Goal: Task Accomplishment & Management: Complete application form

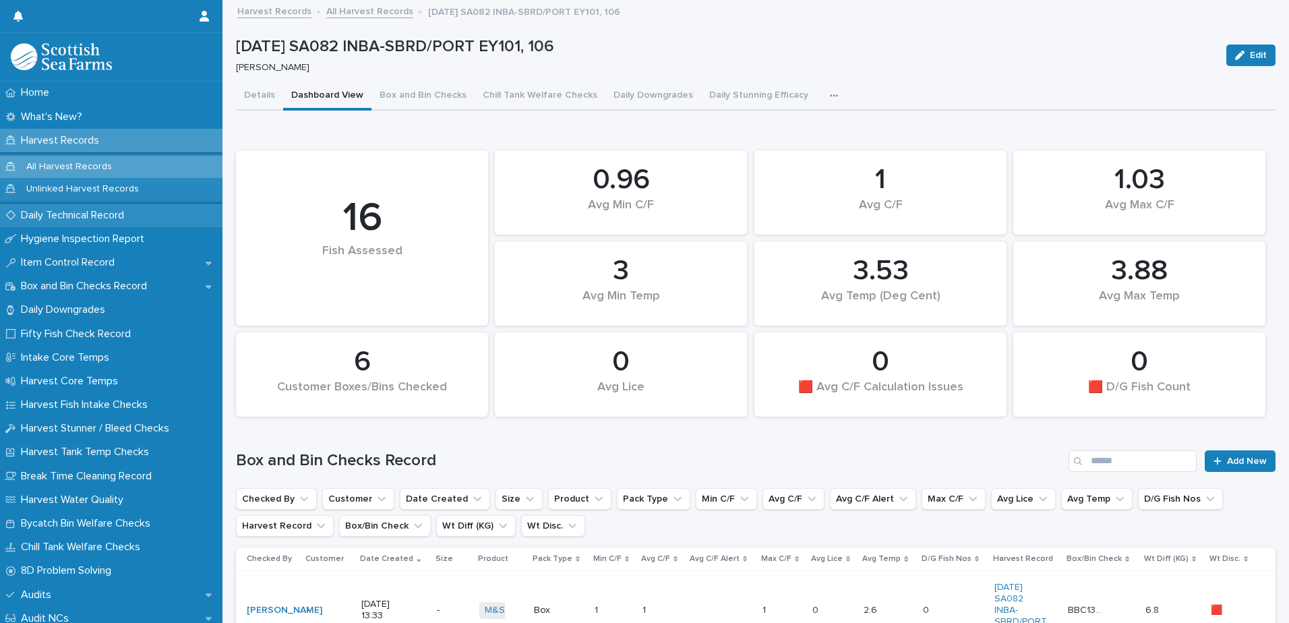
click at [58, 216] on p "Daily Technical Record" at bounding box center [75, 215] width 119 height 13
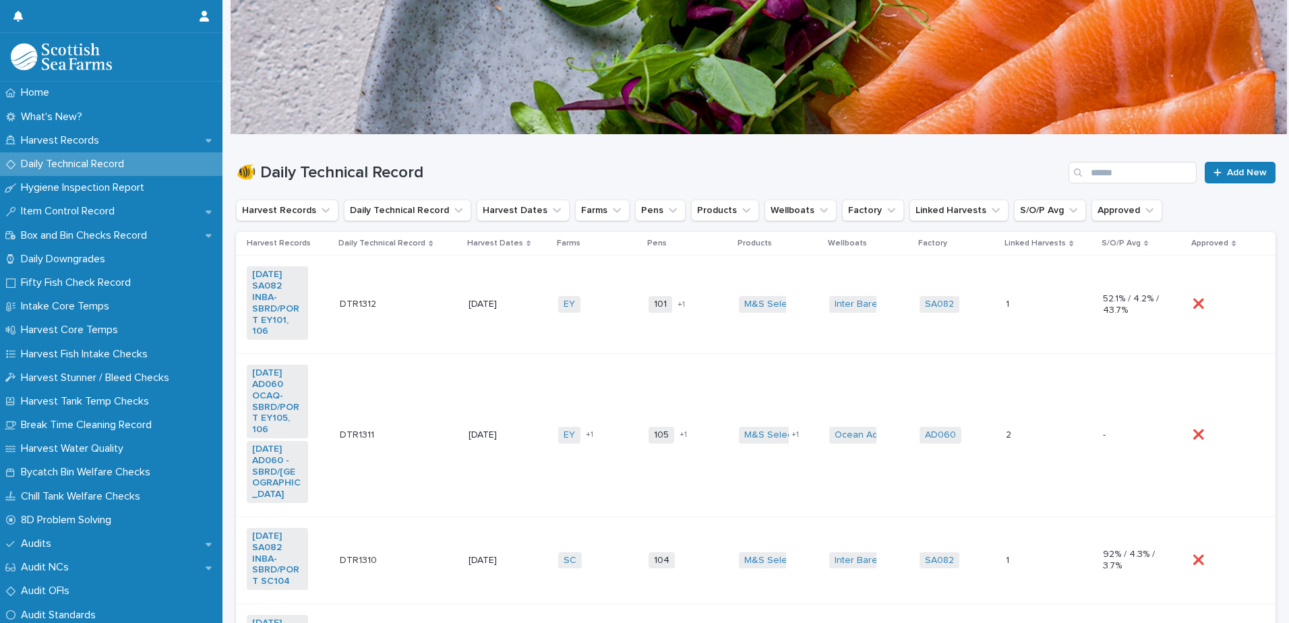
click at [577, 338] on td "EY + 0" at bounding box center [598, 304] width 90 height 98
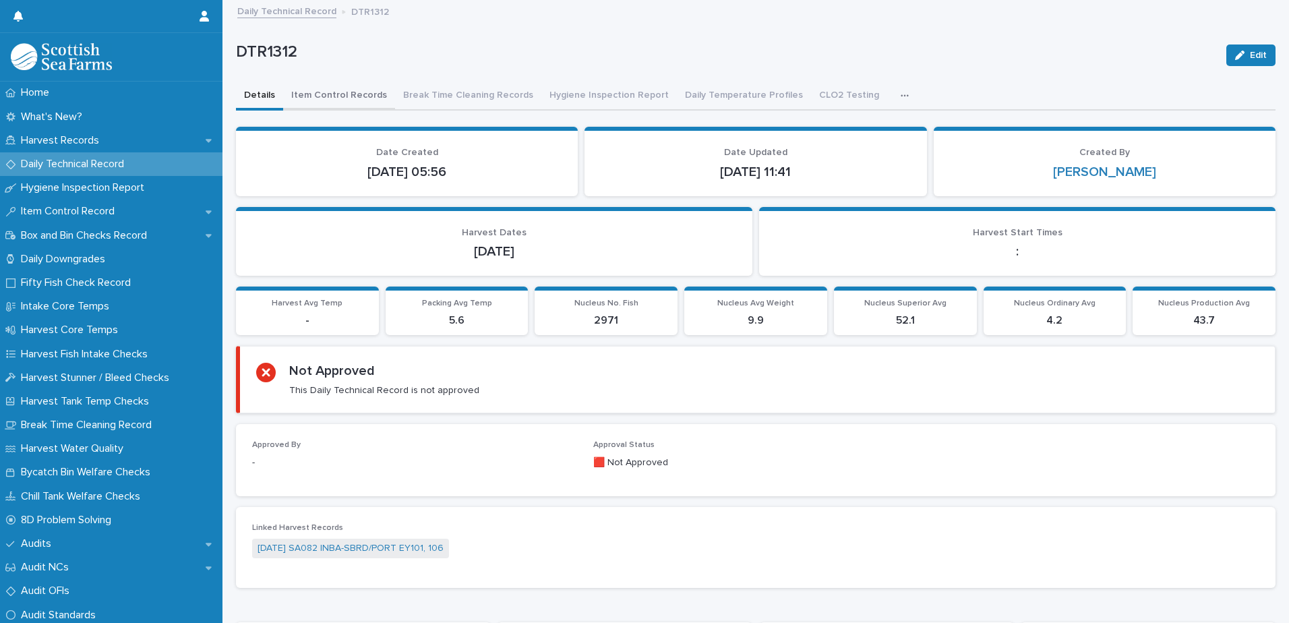
click at [351, 98] on button "Item Control Records" at bounding box center [339, 96] width 112 height 28
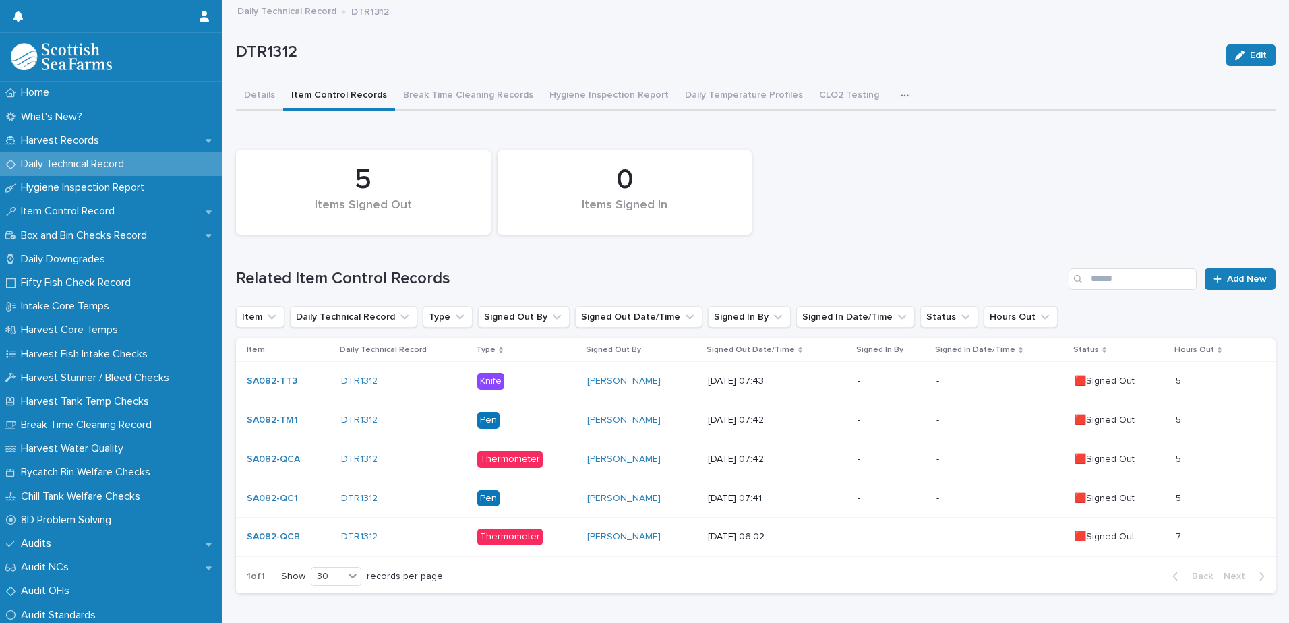
click at [857, 547] on div "-" at bounding box center [891, 537] width 69 height 22
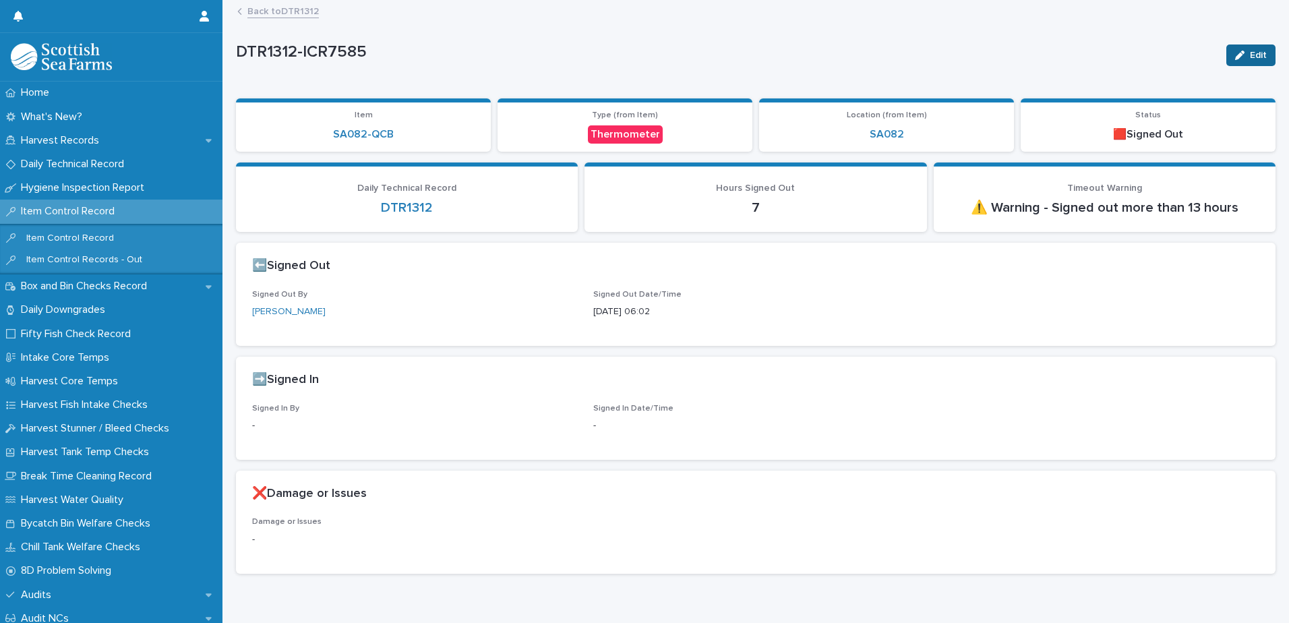
click at [1235, 53] on icon "button" at bounding box center [1239, 55] width 9 height 9
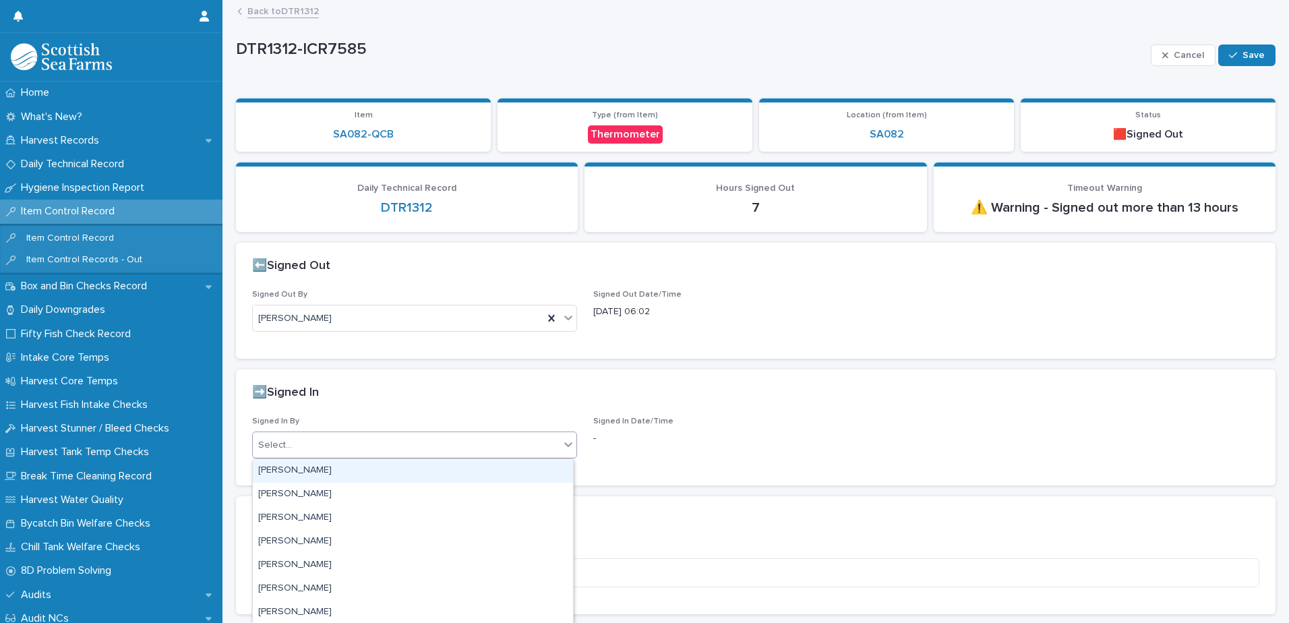
click at [290, 443] on div "Select..." at bounding box center [275, 445] width 34 height 14
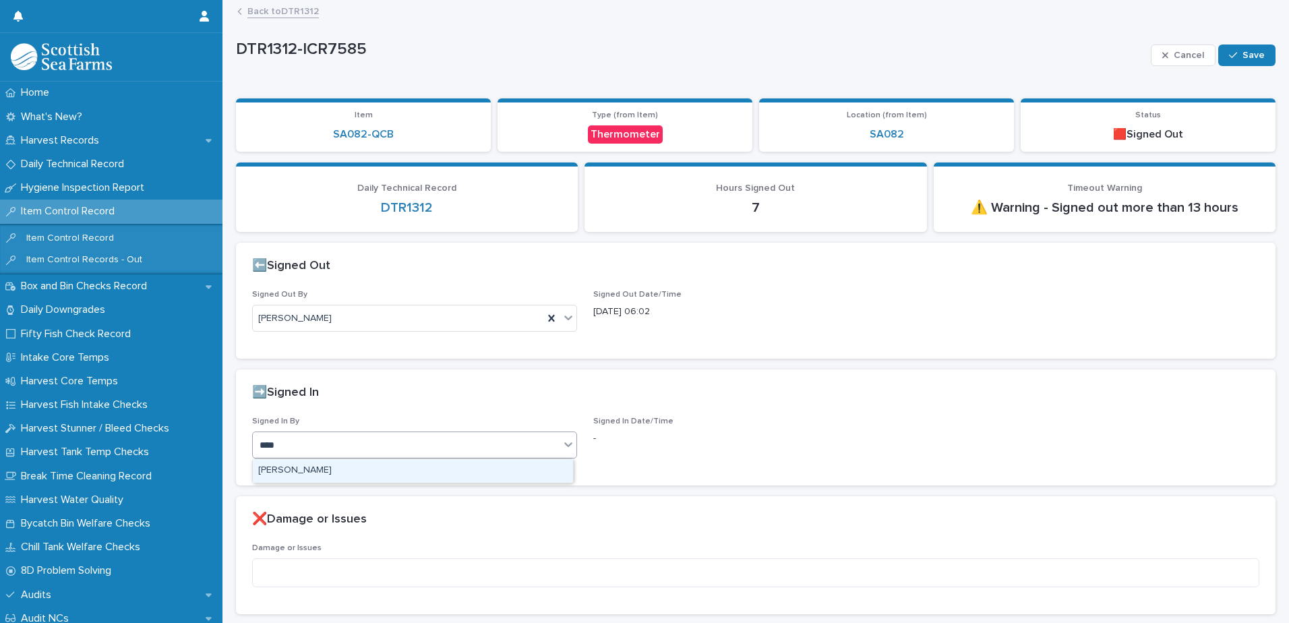
type input "*****"
click at [323, 469] on div "[PERSON_NAME]" at bounding box center [413, 471] width 320 height 24
click at [1252, 55] on span "Save" at bounding box center [1253, 55] width 22 height 9
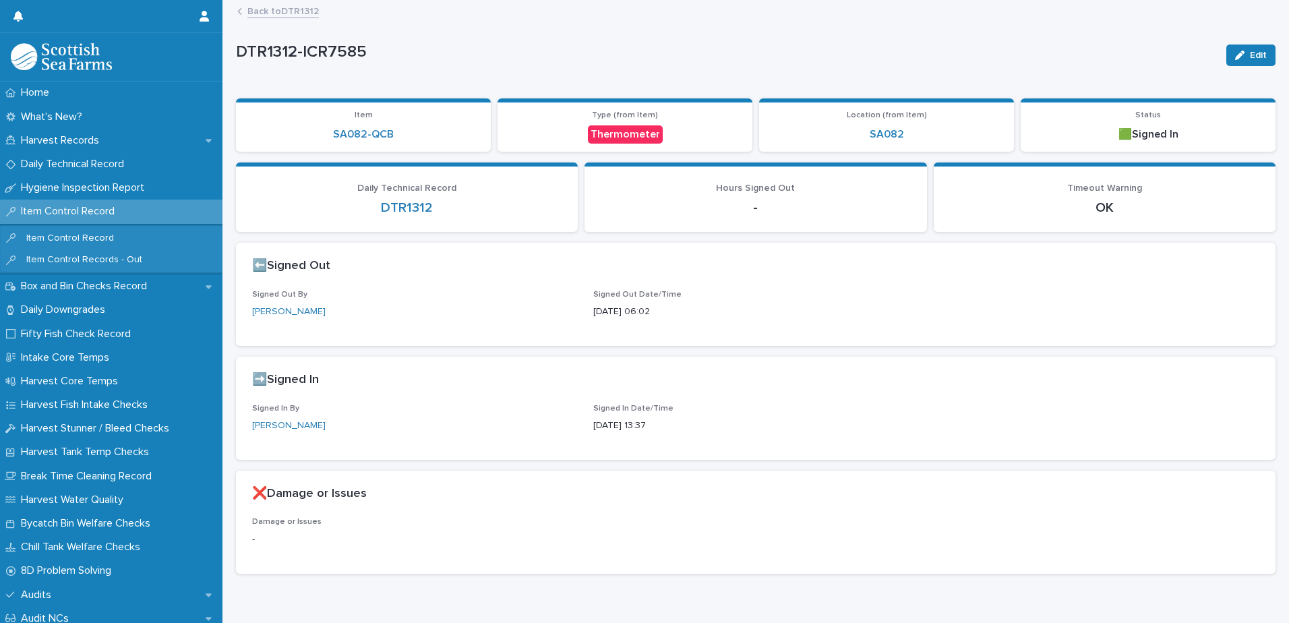
click at [281, 11] on link "Back to DTR1312" at bounding box center [282, 11] width 71 height 16
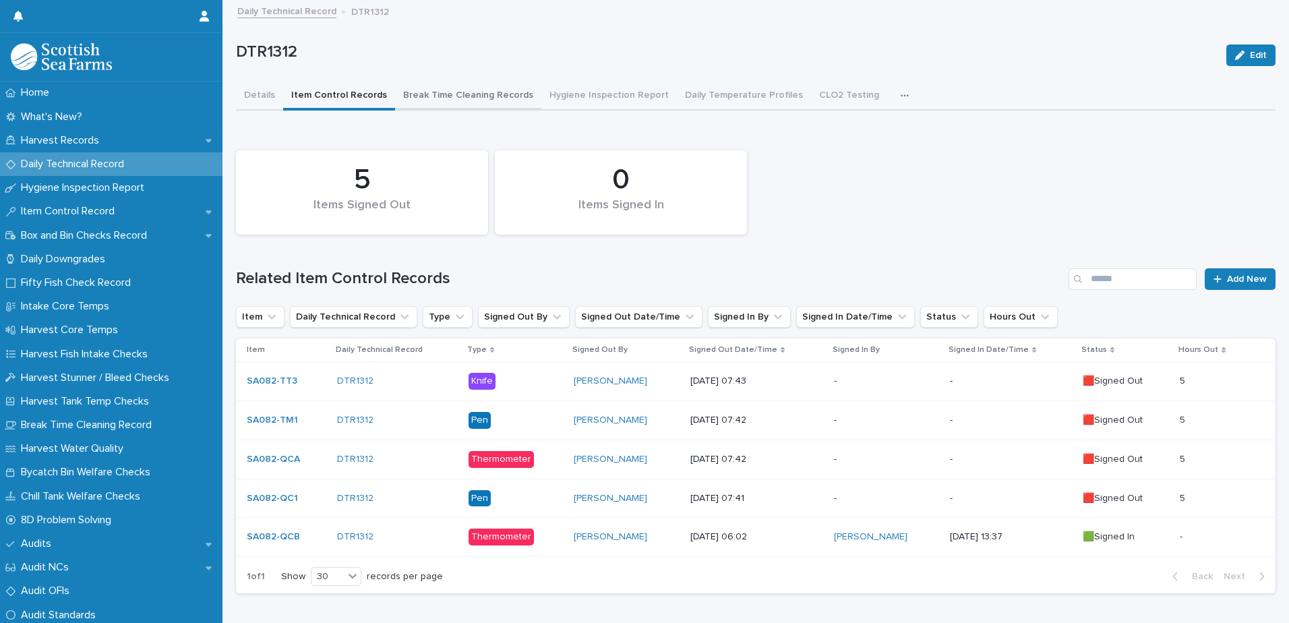
click at [497, 100] on button "Break Time Cleaning Records" at bounding box center [468, 96] width 146 height 28
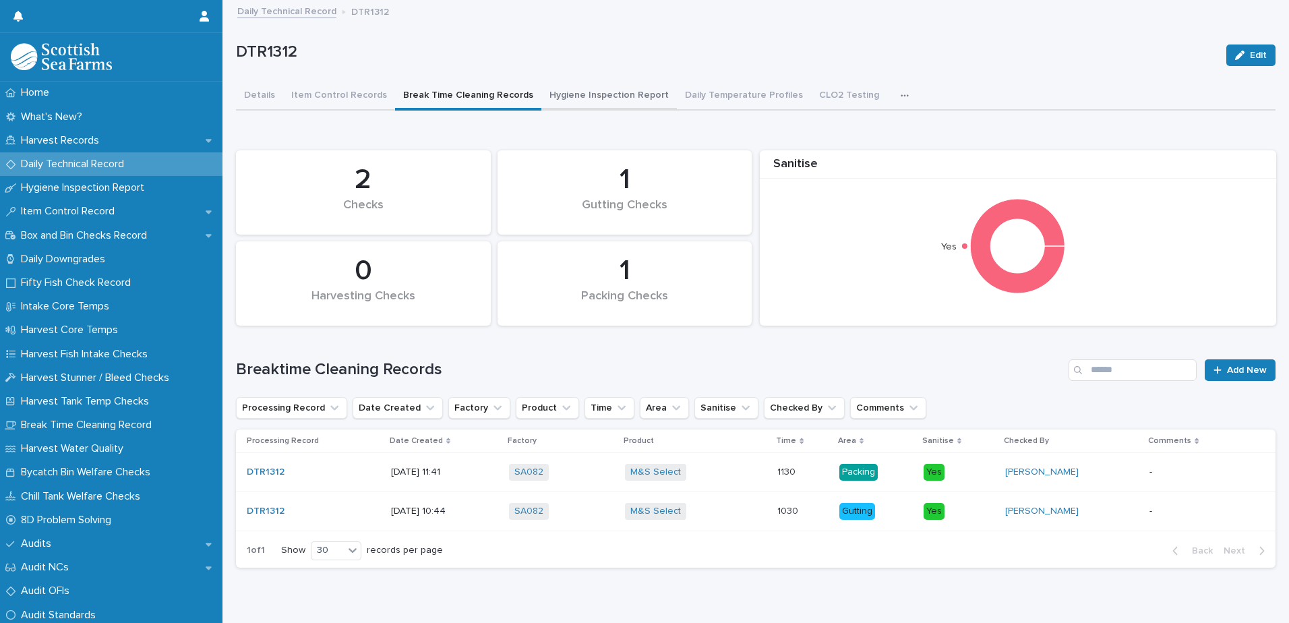
click at [595, 92] on button "Hygiene Inspection Report" at bounding box center [608, 96] width 135 height 28
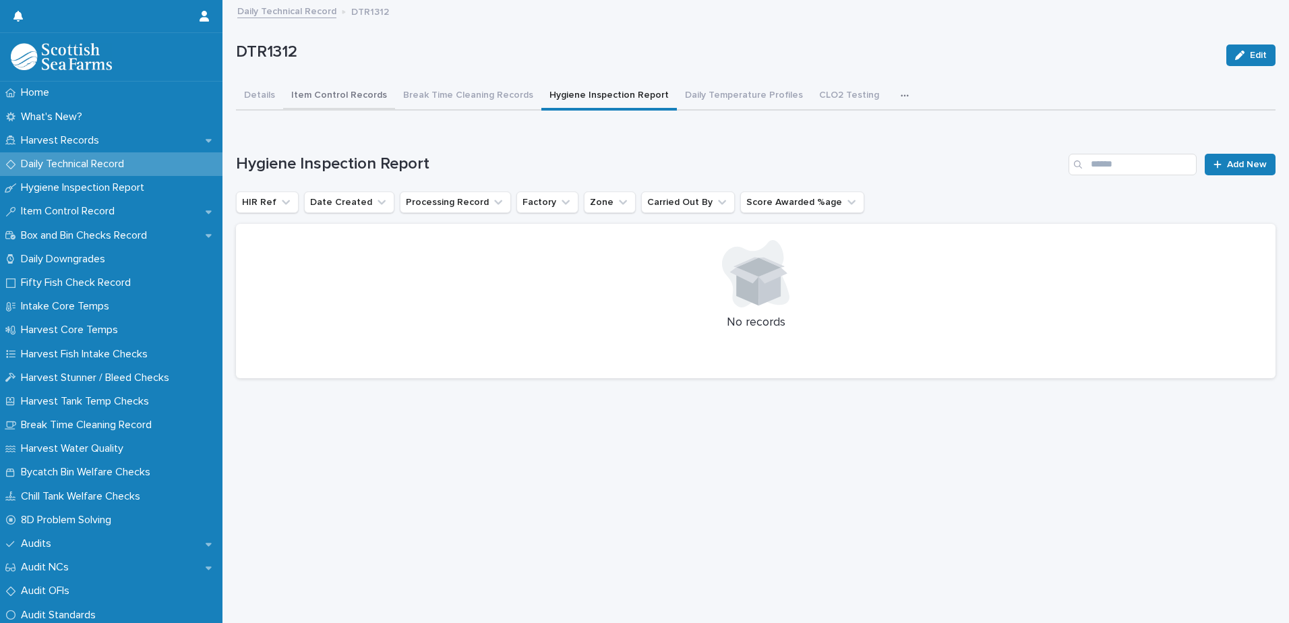
click at [334, 96] on button "Item Control Records" at bounding box center [339, 96] width 112 height 28
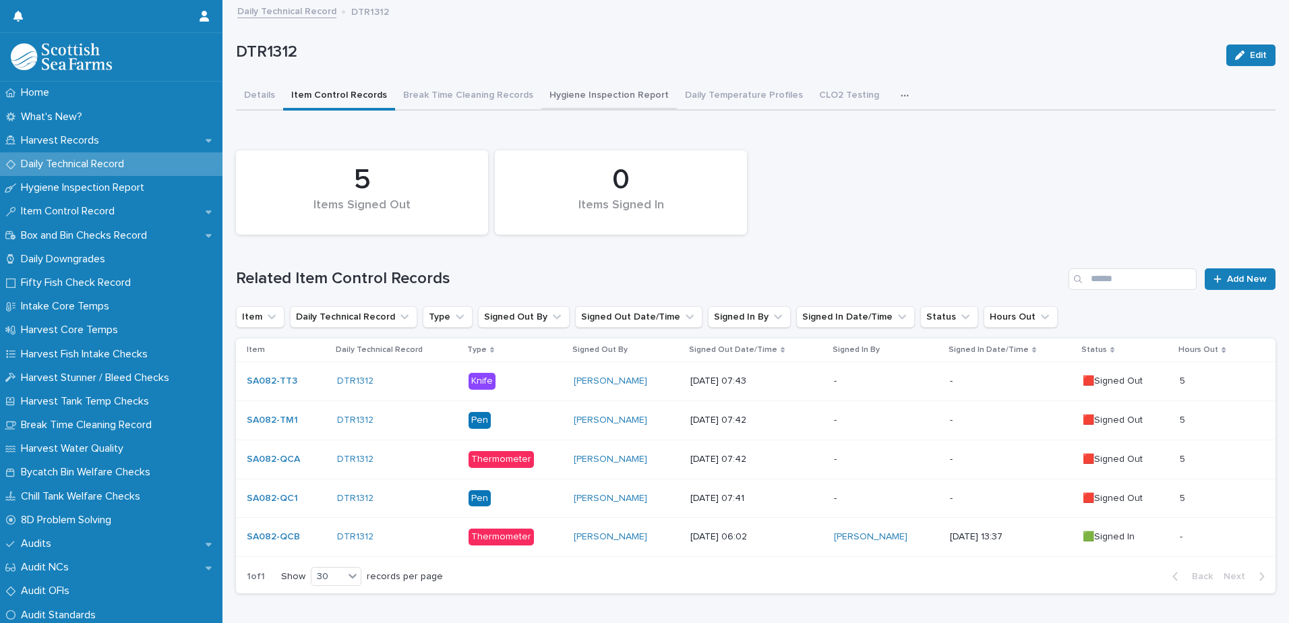
click at [624, 92] on button "Hygiene Inspection Report" at bounding box center [608, 96] width 135 height 28
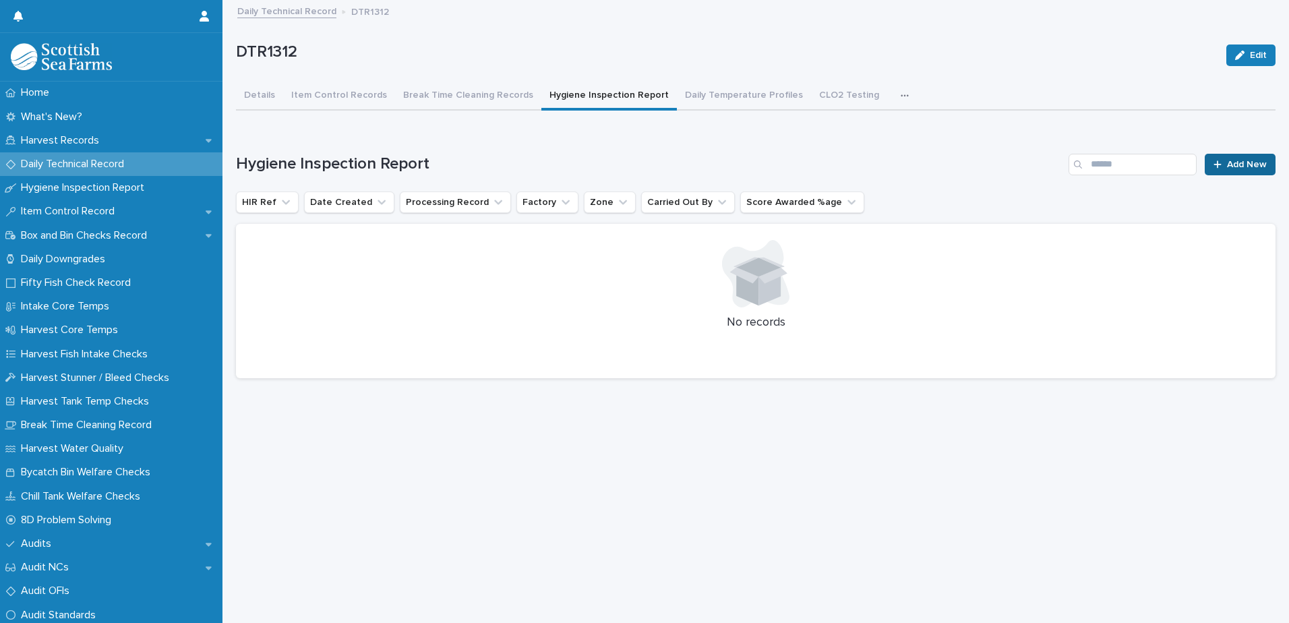
click at [1227, 166] on span "Add New" at bounding box center [1247, 164] width 40 height 9
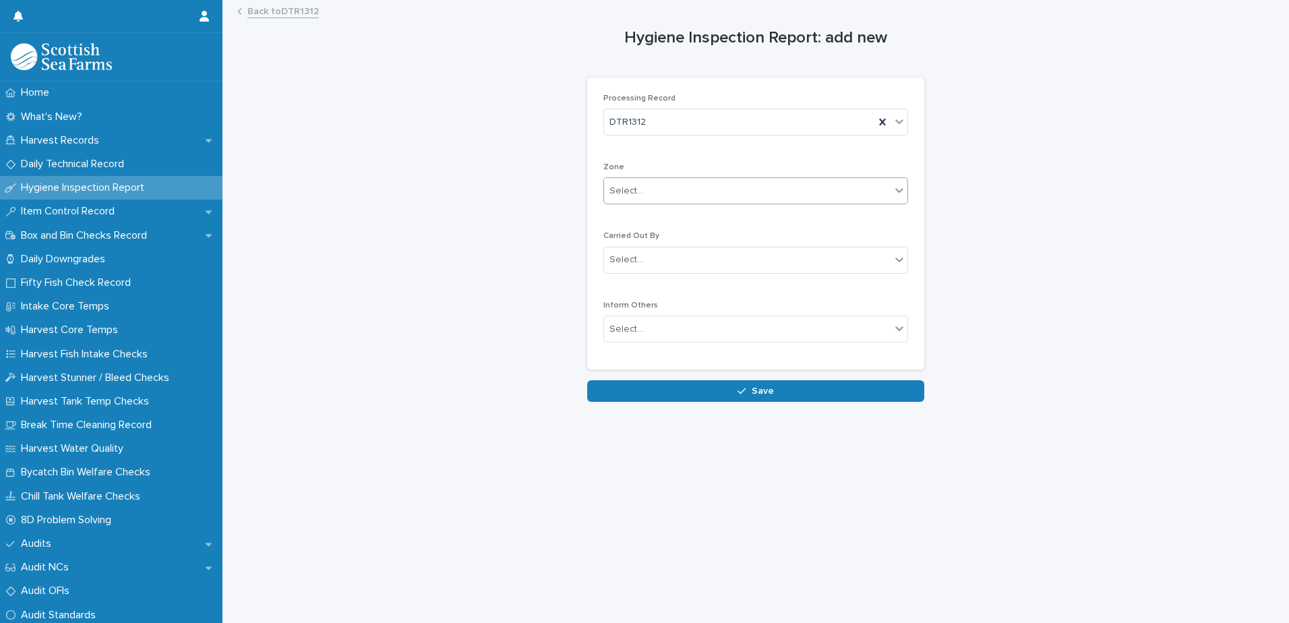
click at [611, 192] on div "Select..." at bounding box center [626, 191] width 34 height 14
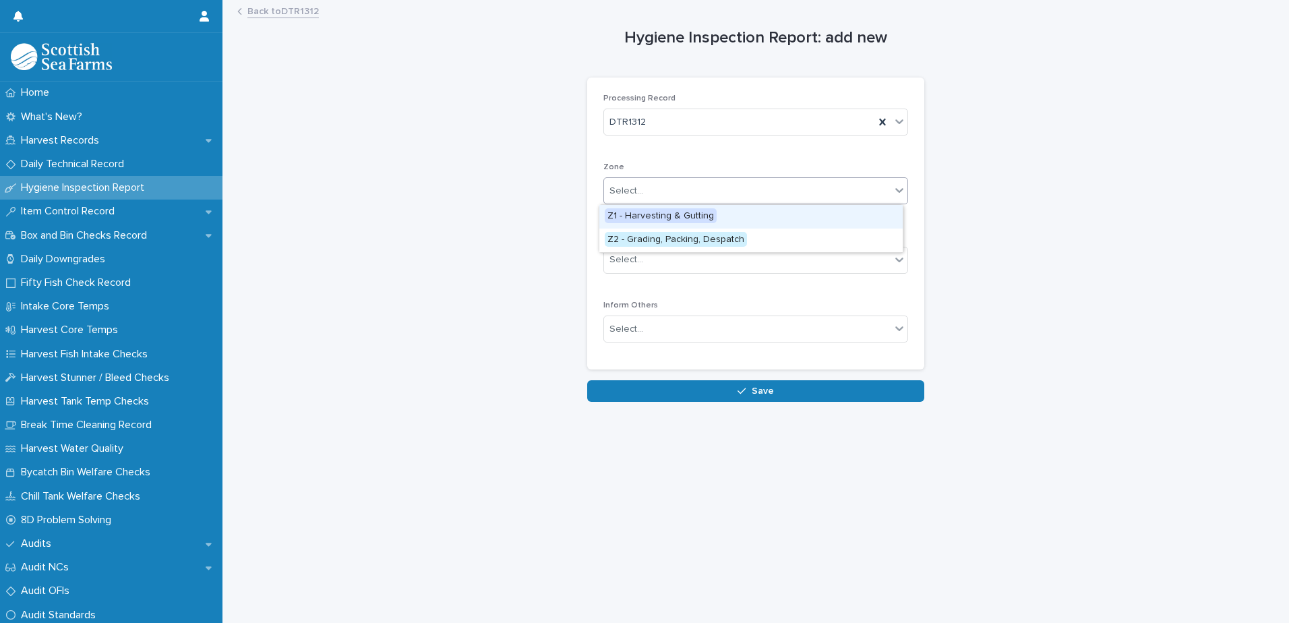
drag, startPoint x: 667, startPoint y: 229, endPoint x: 667, endPoint y: 214, distance: 14.8
click at [667, 214] on span "Z1 - Harvesting & Gutting" at bounding box center [661, 215] width 112 height 15
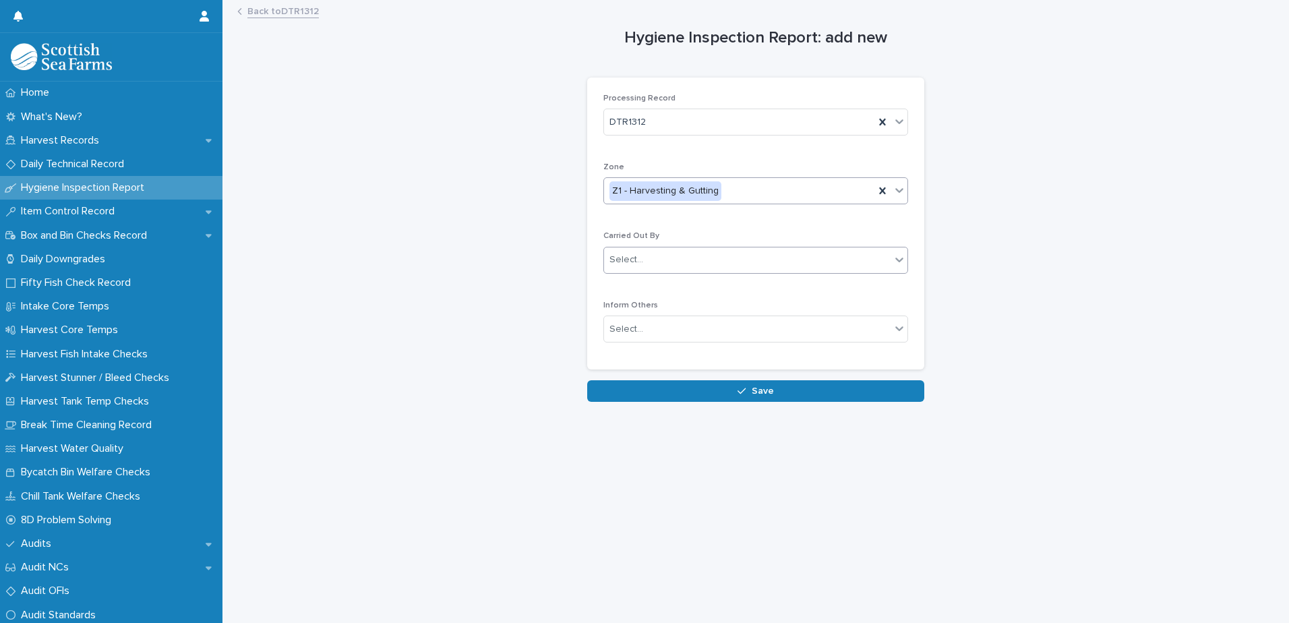
click at [650, 257] on div "Select..." at bounding box center [747, 260] width 286 height 22
type input "*****"
click at [627, 284] on div "[PERSON_NAME]" at bounding box center [750, 286] width 303 height 24
drag, startPoint x: 619, startPoint y: 331, endPoint x: 639, endPoint y: 341, distance: 22.6
click at [619, 332] on div "Select..." at bounding box center [626, 329] width 34 height 14
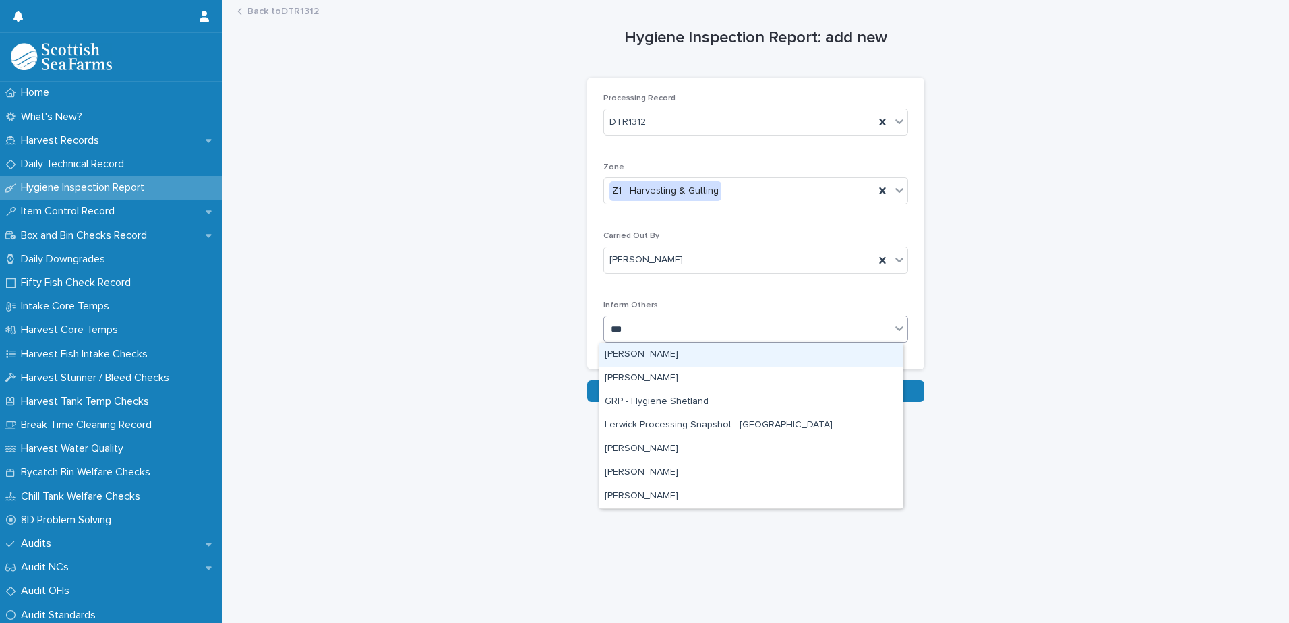
type input "****"
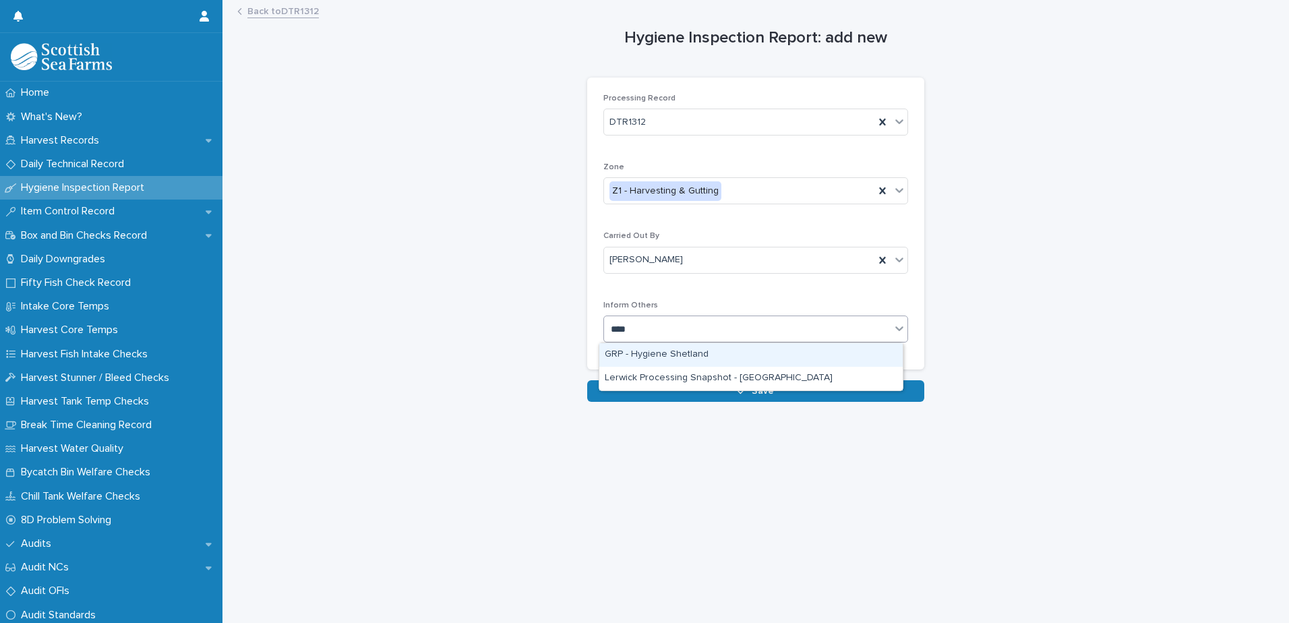
click at [674, 356] on div "GRP - Hygiene Shetland" at bounding box center [750, 355] width 303 height 24
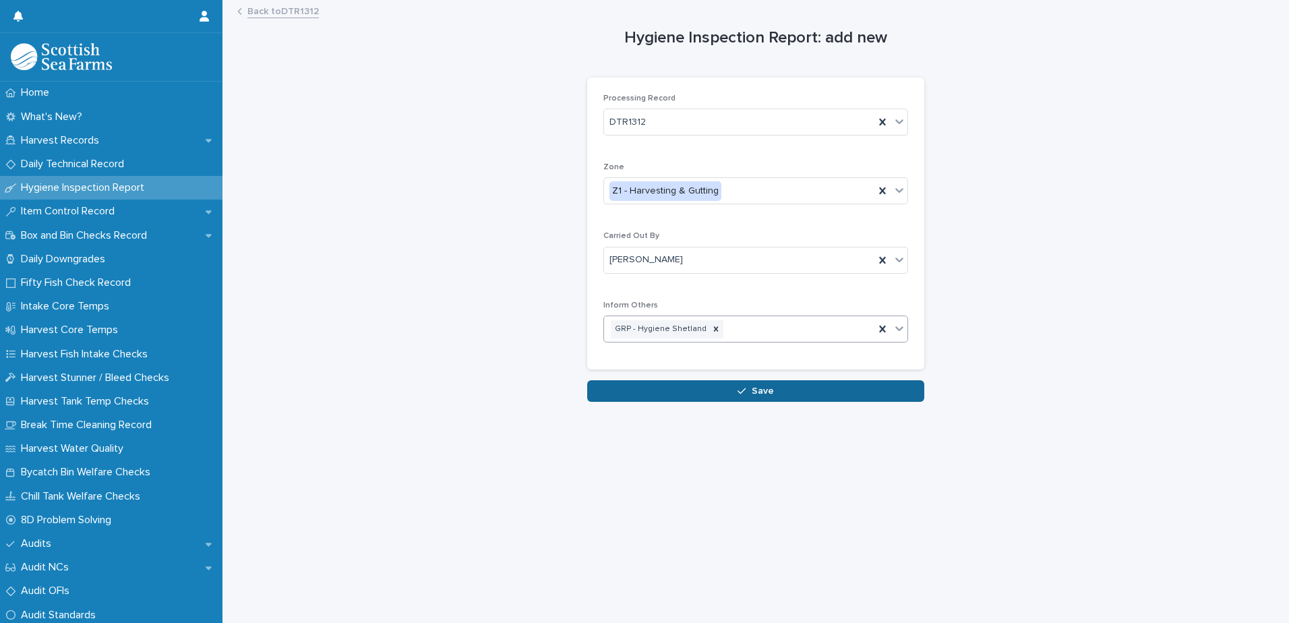
click at [672, 388] on button "Save" at bounding box center [755, 391] width 337 height 22
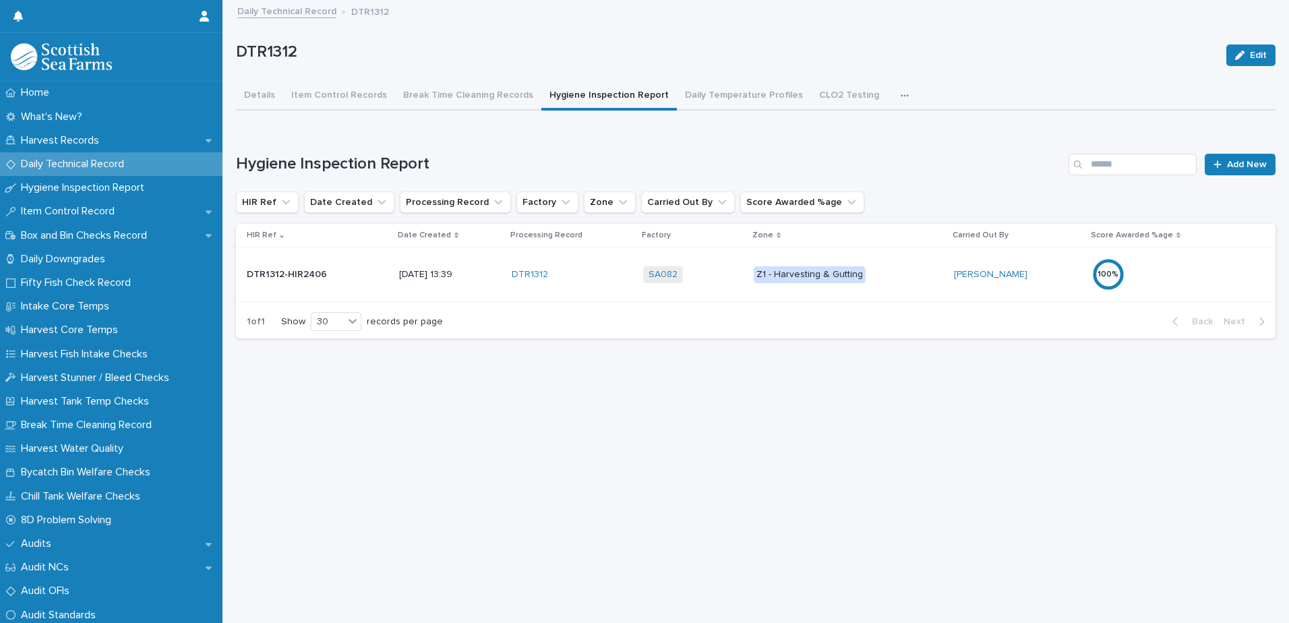
click at [1189, 272] on div "100 %" at bounding box center [1151, 274] width 118 height 32
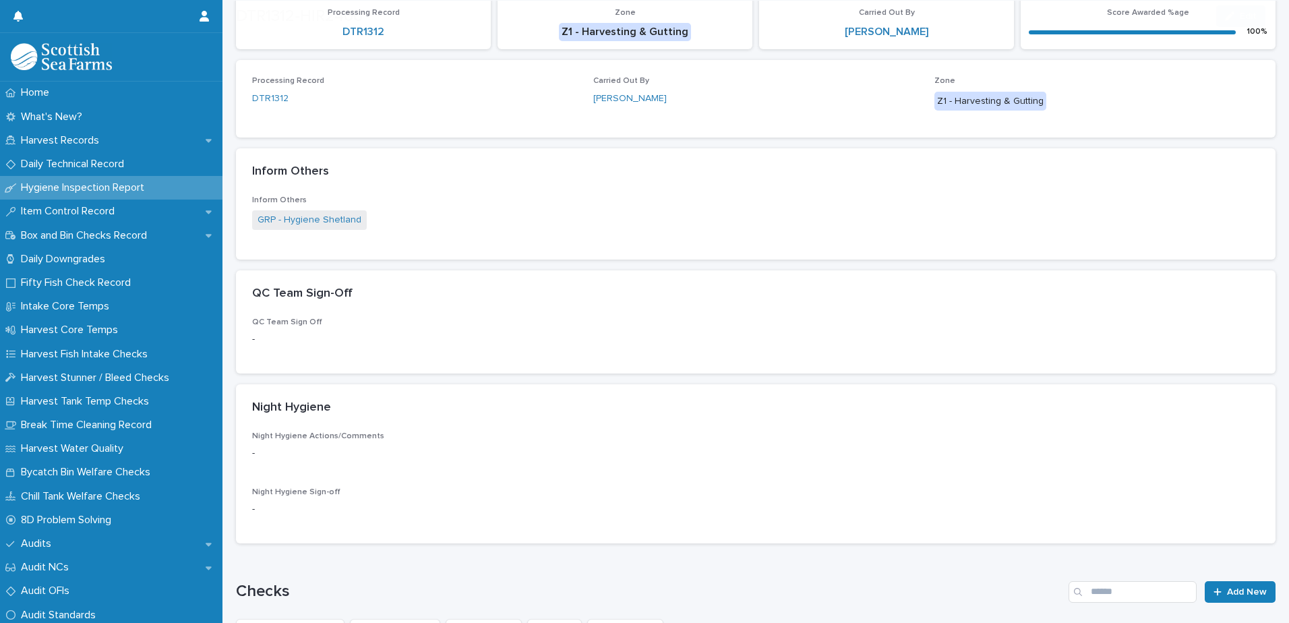
scroll to position [482, 0]
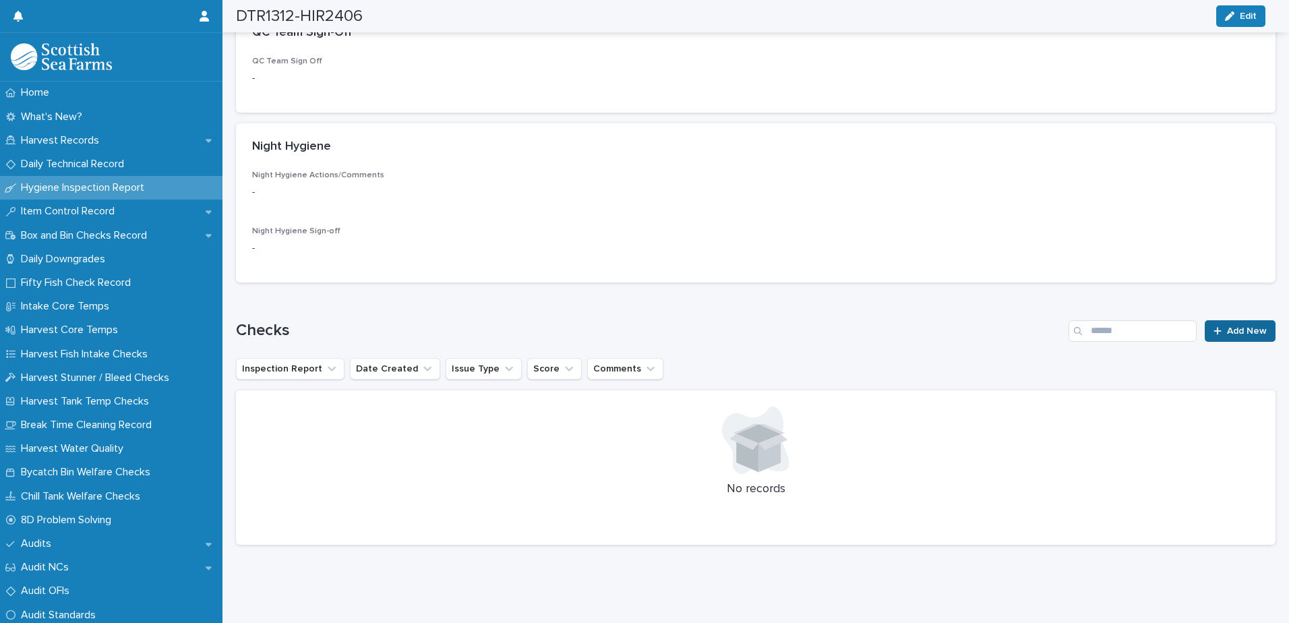
click at [1227, 326] on span "Add New" at bounding box center [1247, 330] width 40 height 9
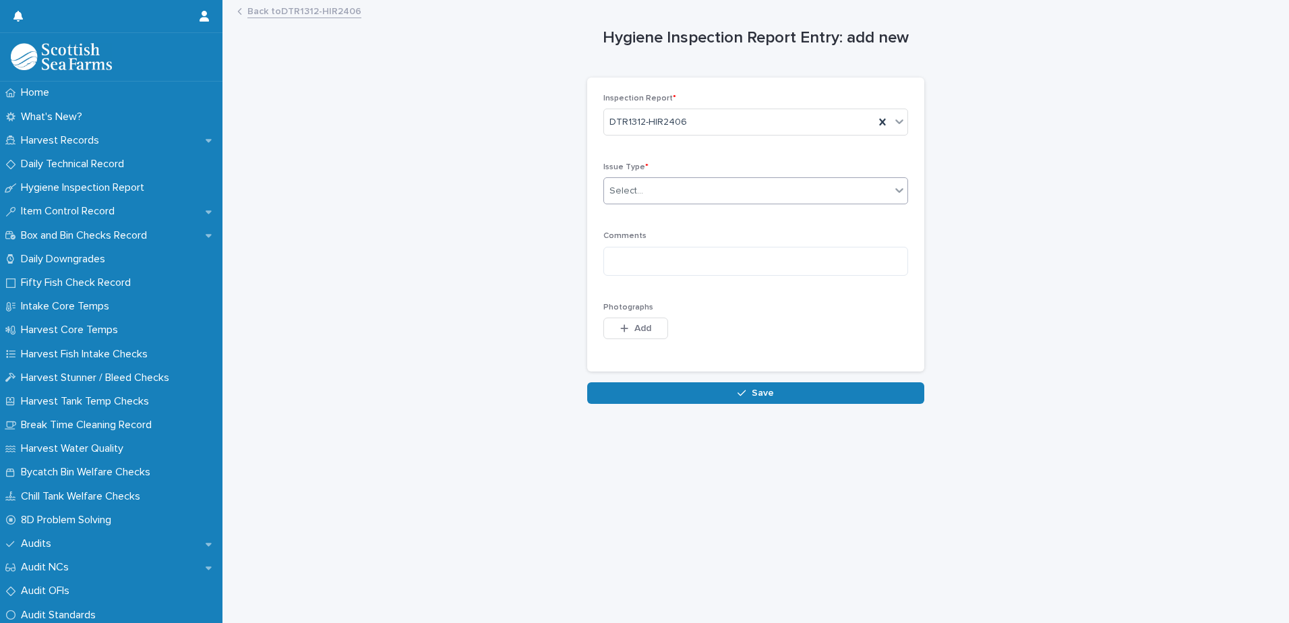
click at [626, 193] on div "Select..." at bounding box center [626, 191] width 34 height 14
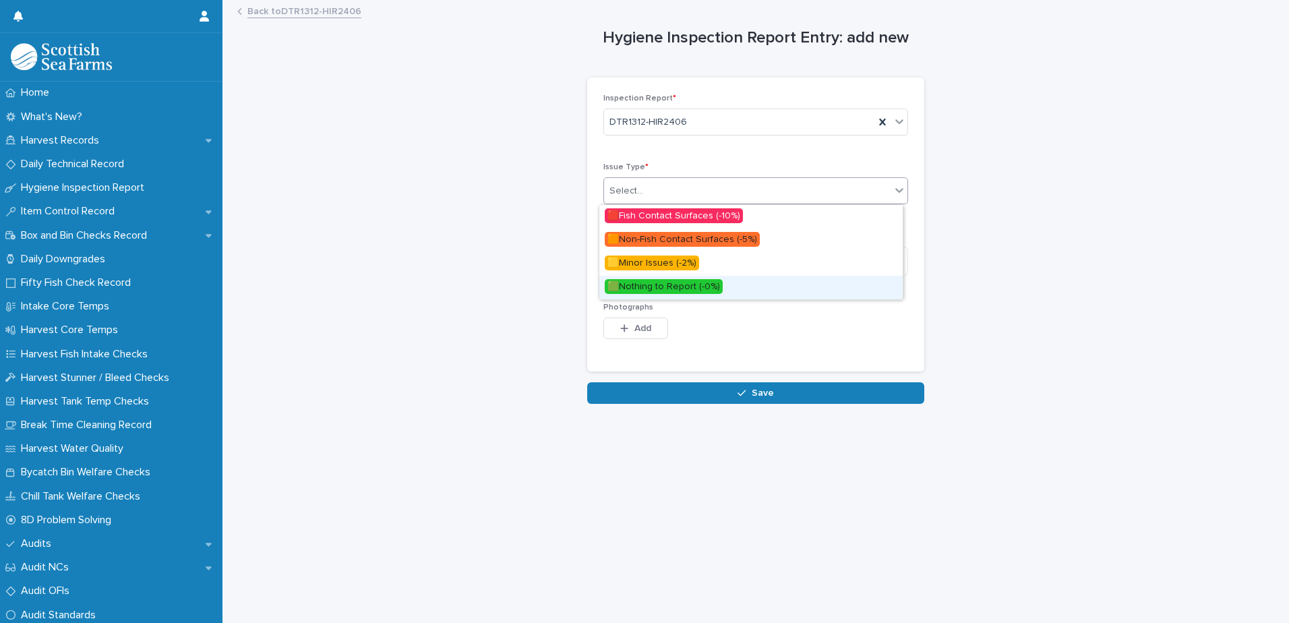
click at [637, 289] on span "🟩Nothing to Report (-0%)" at bounding box center [664, 286] width 118 height 15
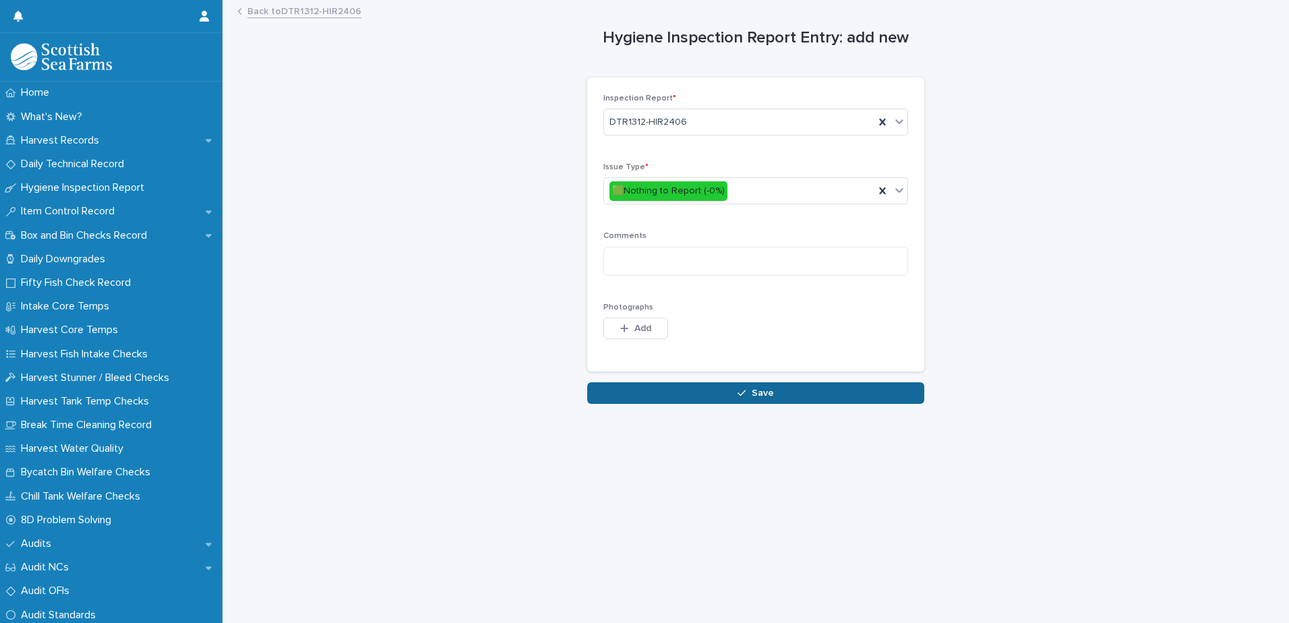
click at [642, 390] on button "Save" at bounding box center [755, 393] width 337 height 22
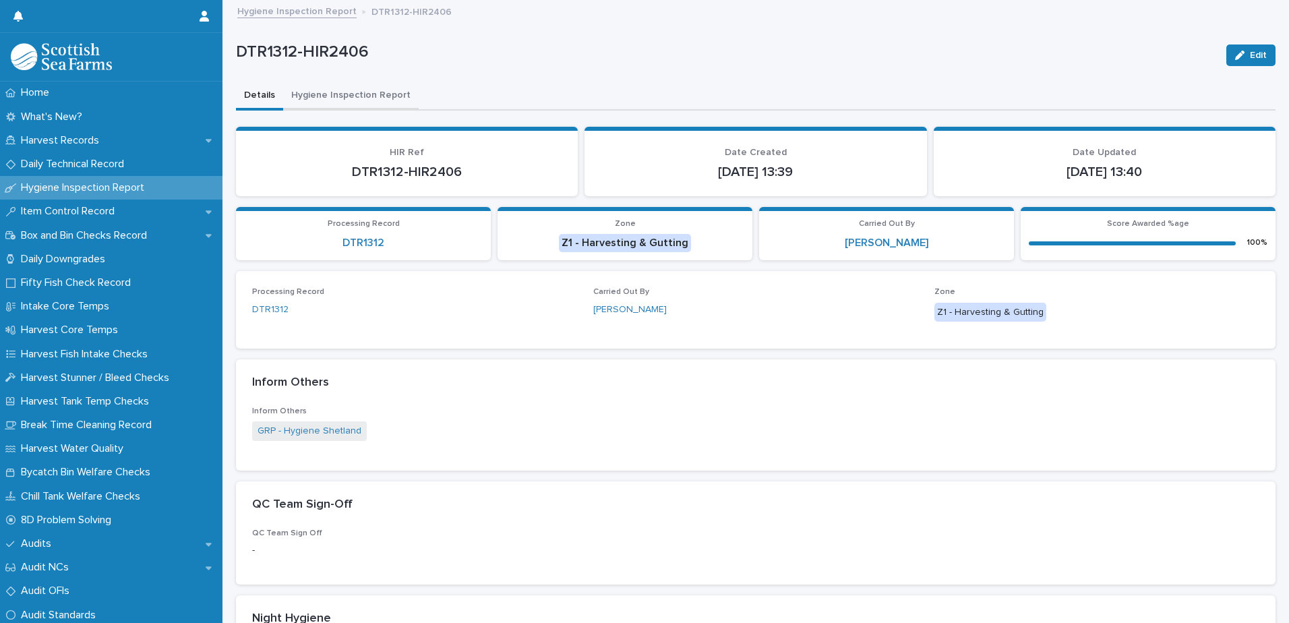
click at [330, 96] on button "Hygiene Inspection Report" at bounding box center [350, 96] width 135 height 28
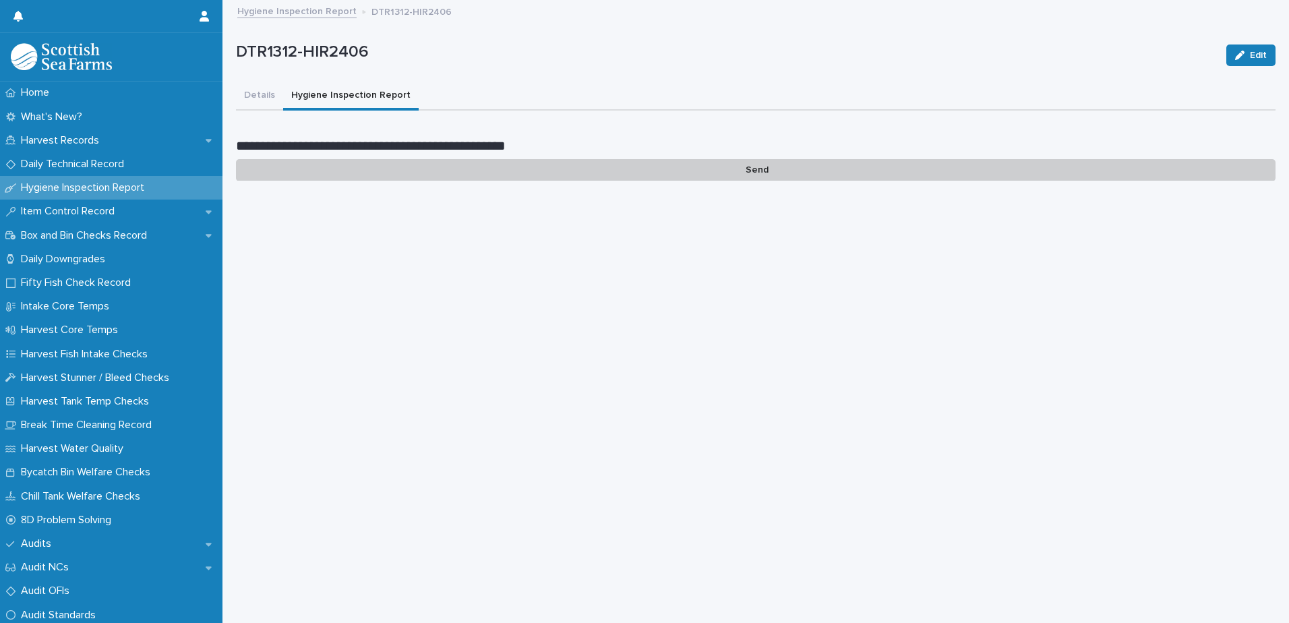
click at [748, 169] on p "Send" at bounding box center [755, 170] width 1039 height 22
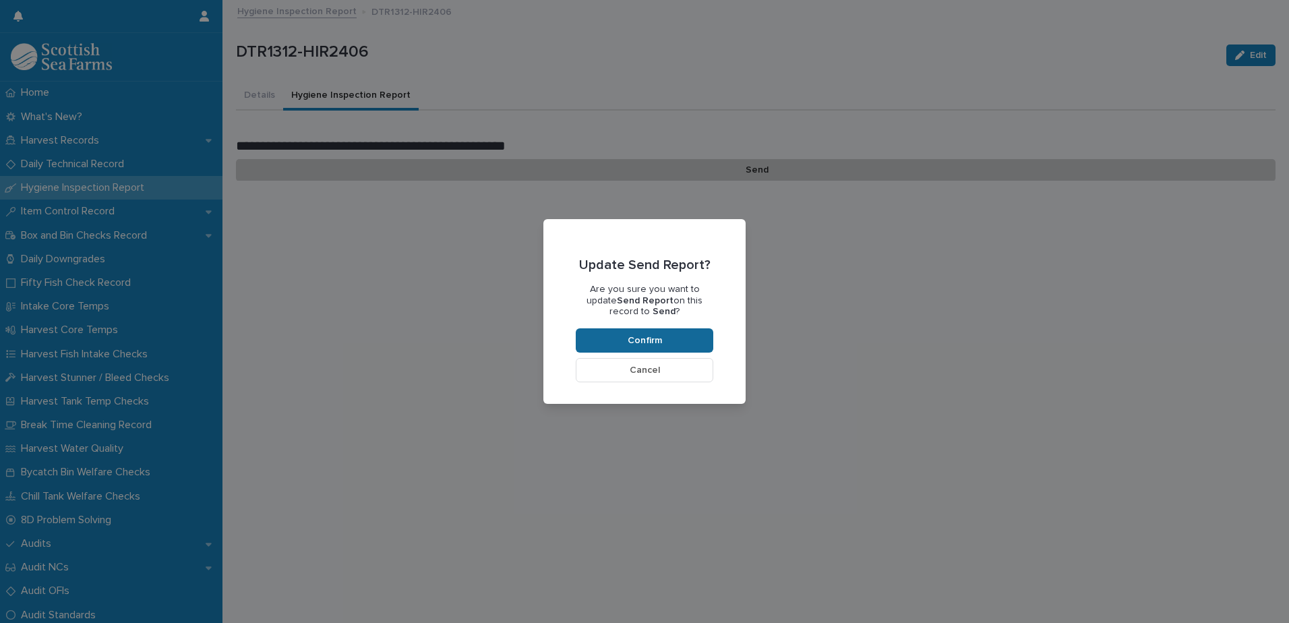
click at [637, 339] on span "Confirm" at bounding box center [645, 340] width 34 height 9
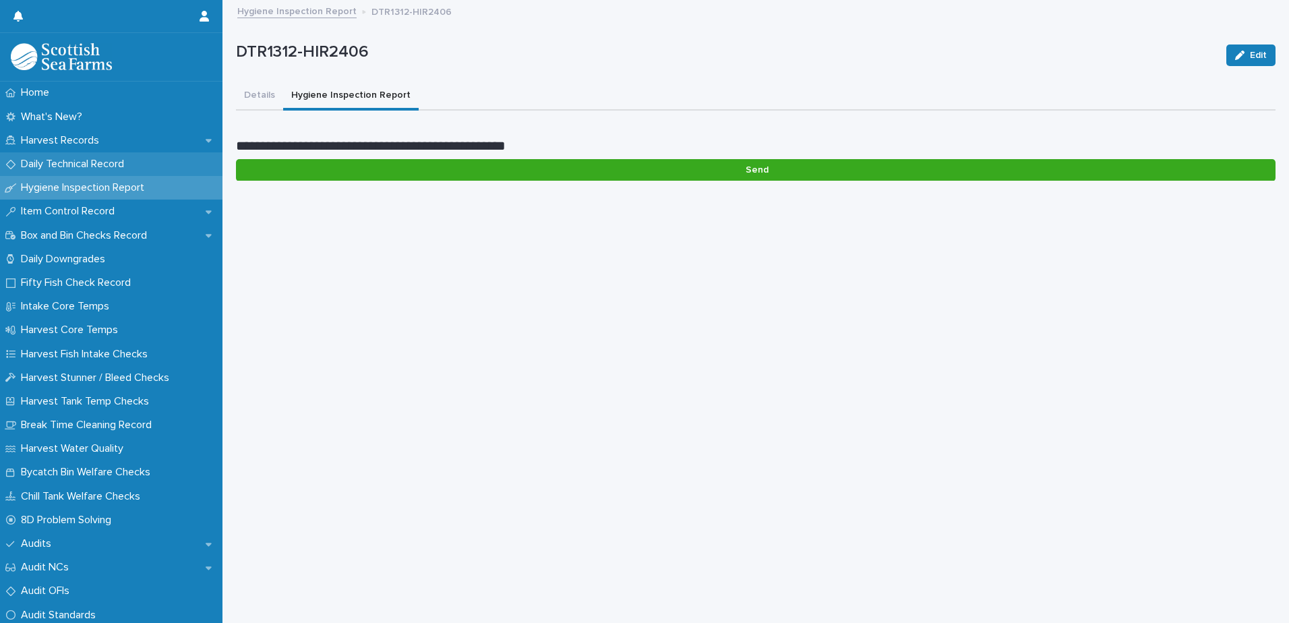
click at [63, 165] on p "Daily Technical Record" at bounding box center [75, 164] width 119 height 13
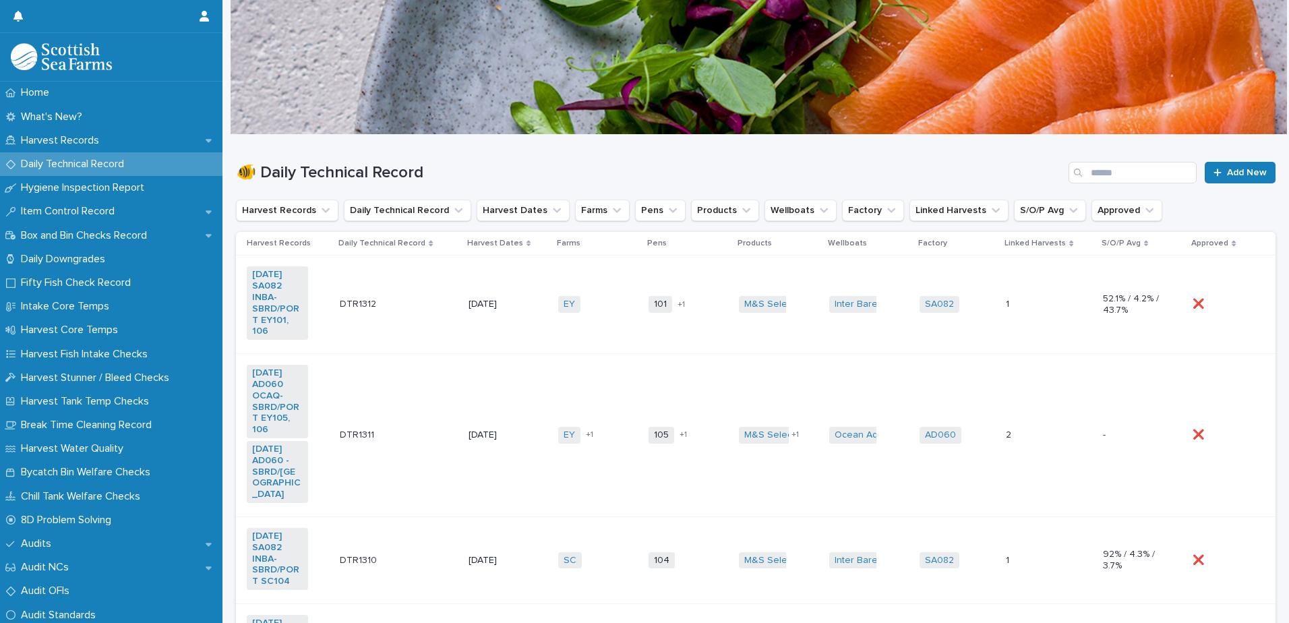
click at [613, 471] on td "EY Otterferry + 1" at bounding box center [598, 435] width 90 height 163
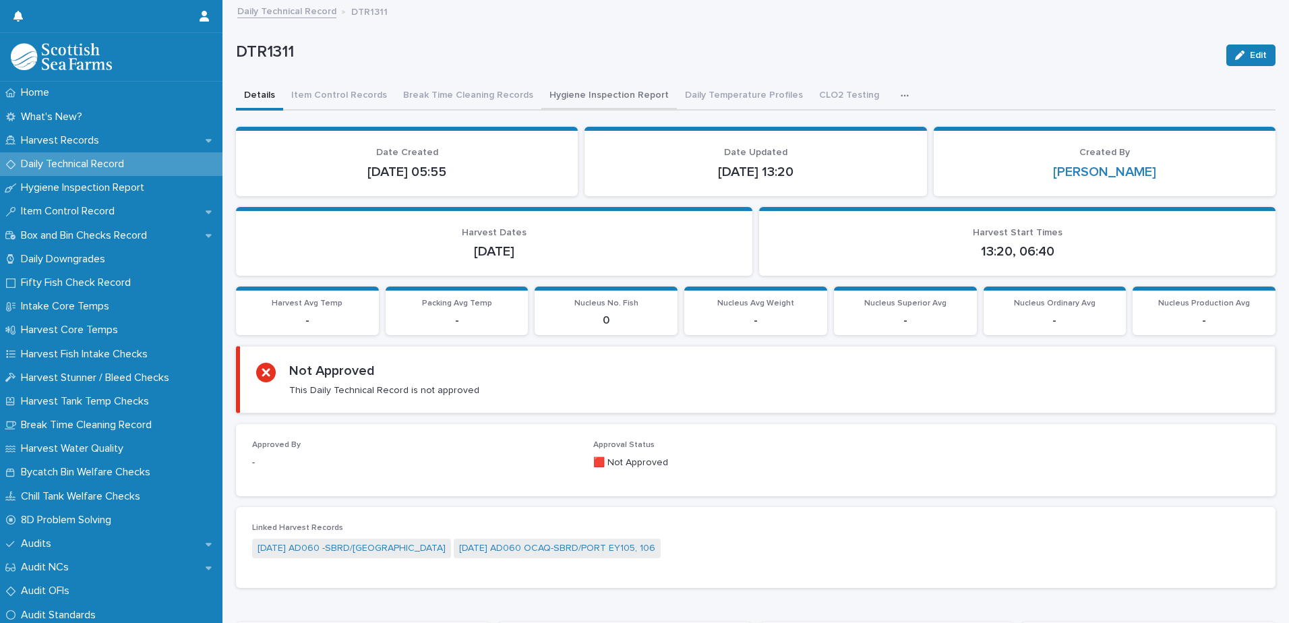
click at [578, 100] on button "Hygiene Inspection Report" at bounding box center [608, 96] width 135 height 28
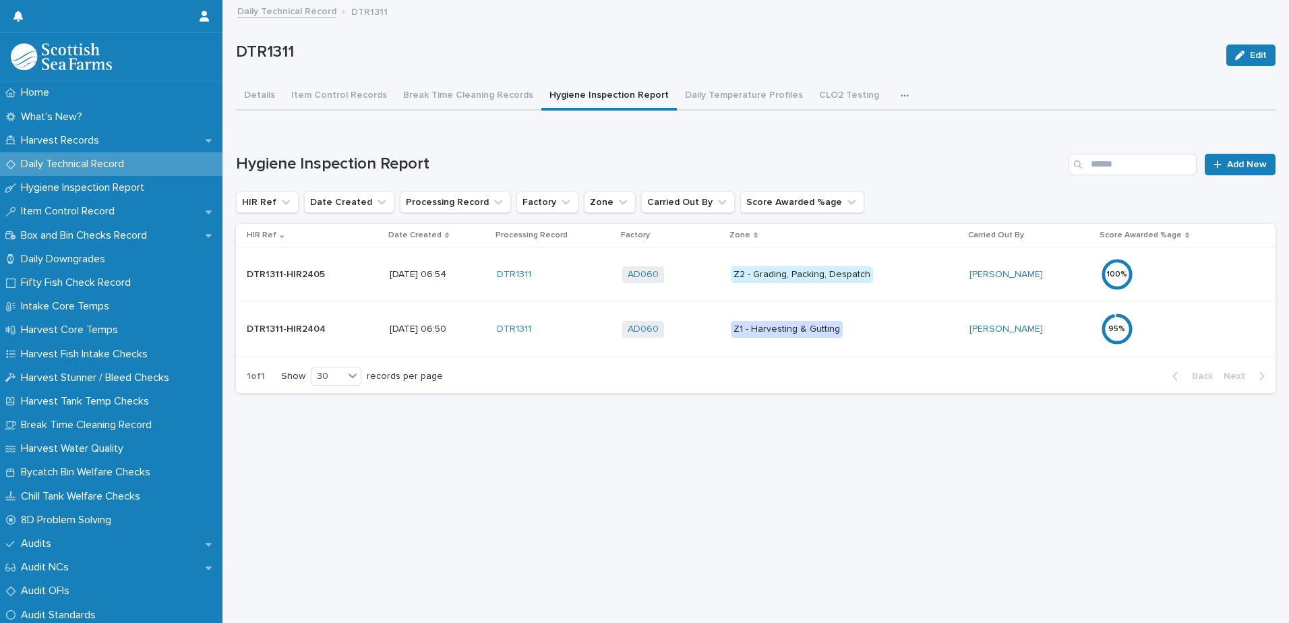
click at [270, 11] on link "Daily Technical Record" at bounding box center [286, 11] width 99 height 16
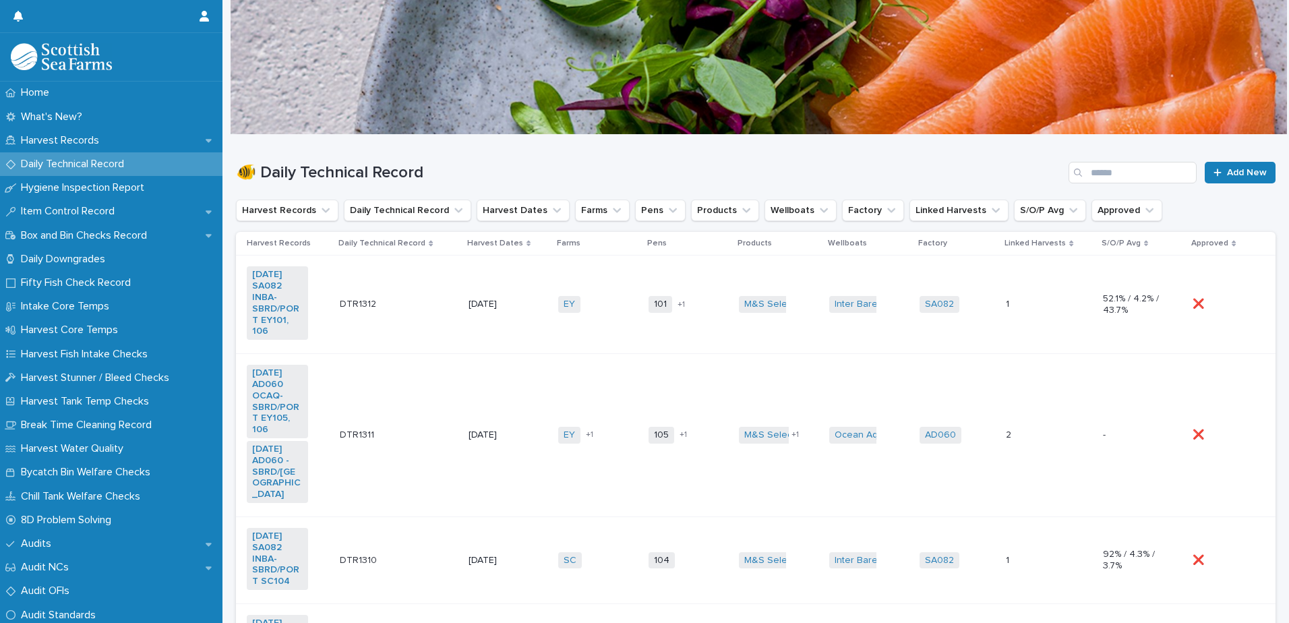
click at [679, 328] on td "101 106 + 1" at bounding box center [688, 304] width 90 height 98
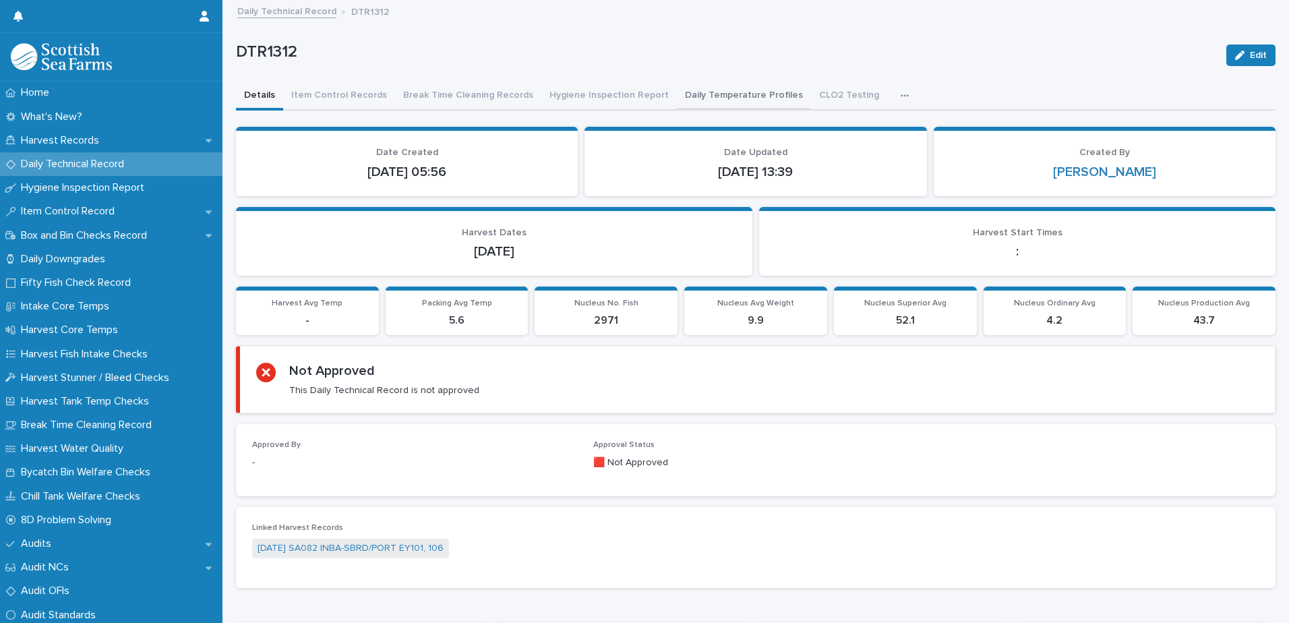
click at [701, 93] on button "Daily Temperature Profiles" at bounding box center [744, 96] width 134 height 28
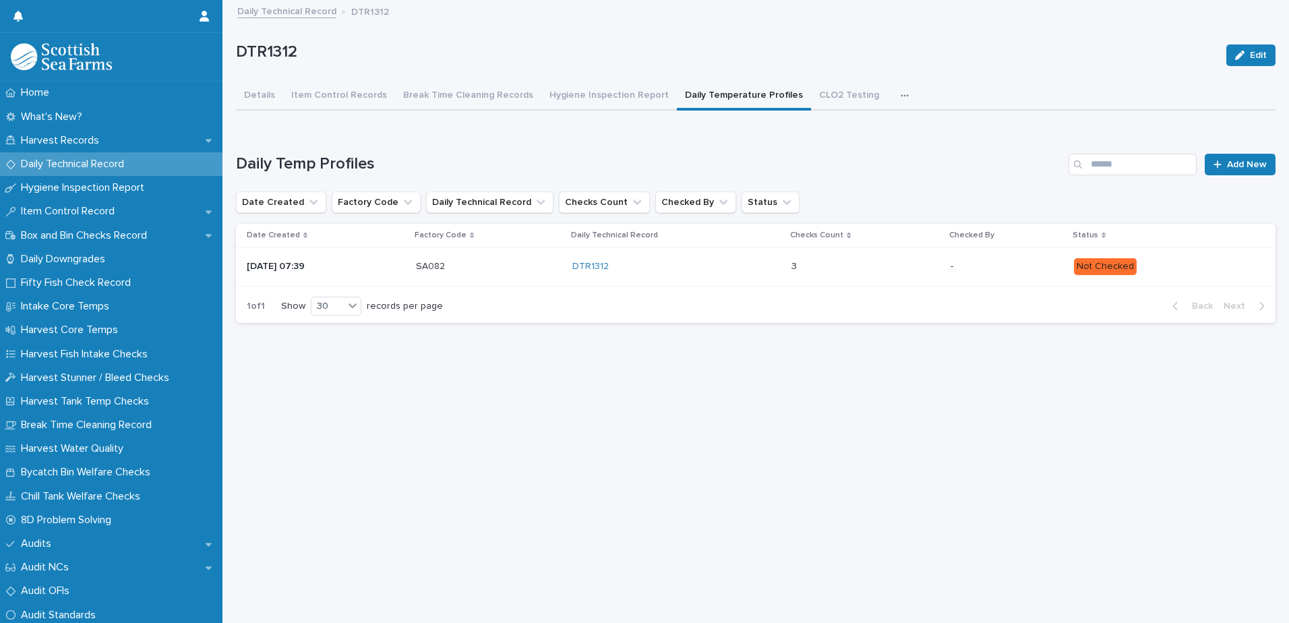
click at [909, 266] on p at bounding box center [850, 266] width 118 height 11
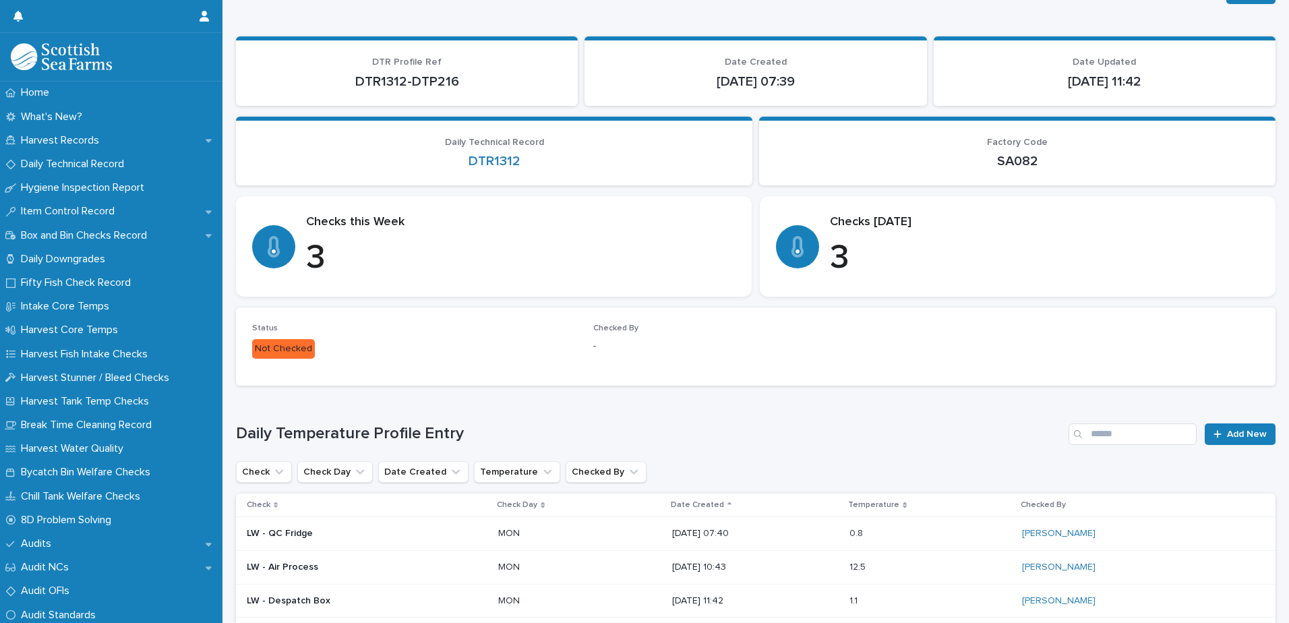
scroll to position [181, 0]
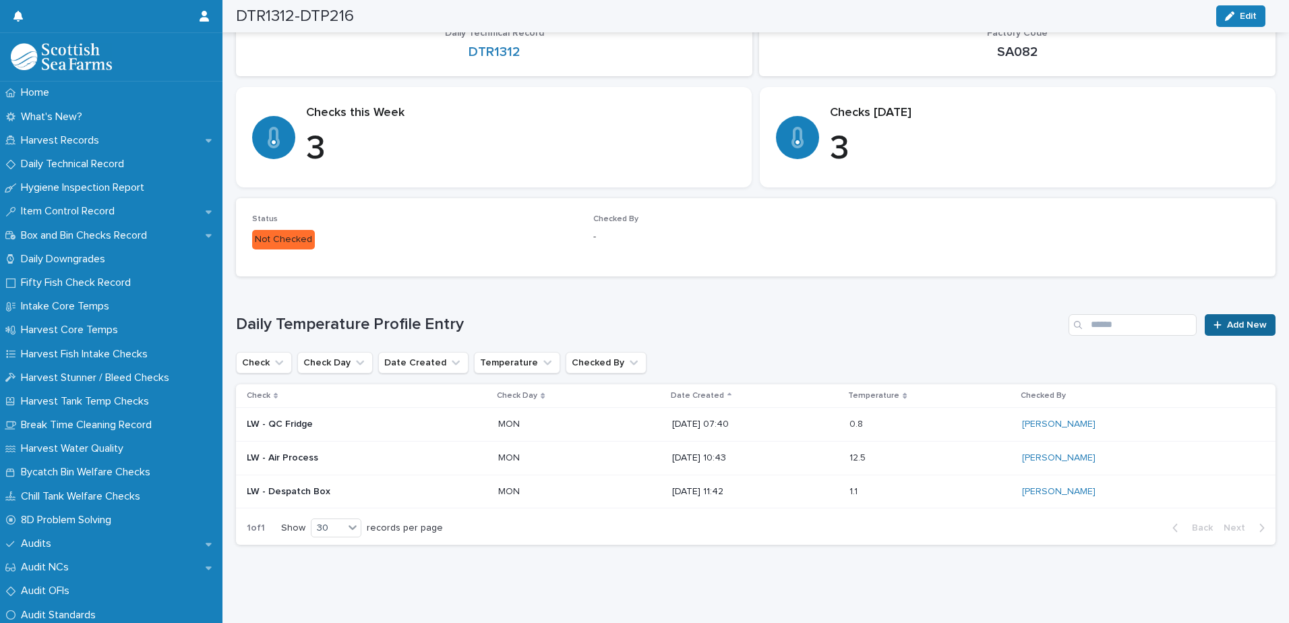
click at [1227, 320] on span "Add New" at bounding box center [1247, 324] width 40 height 9
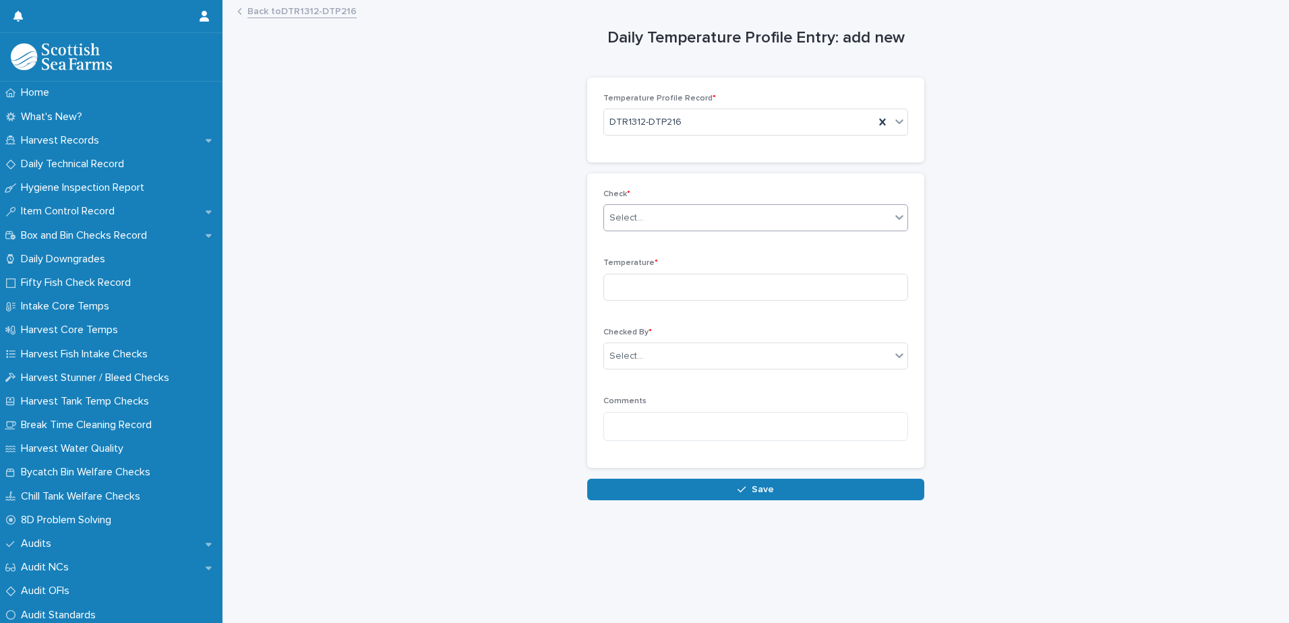
click at [659, 216] on div "Select..." at bounding box center [747, 218] width 286 height 22
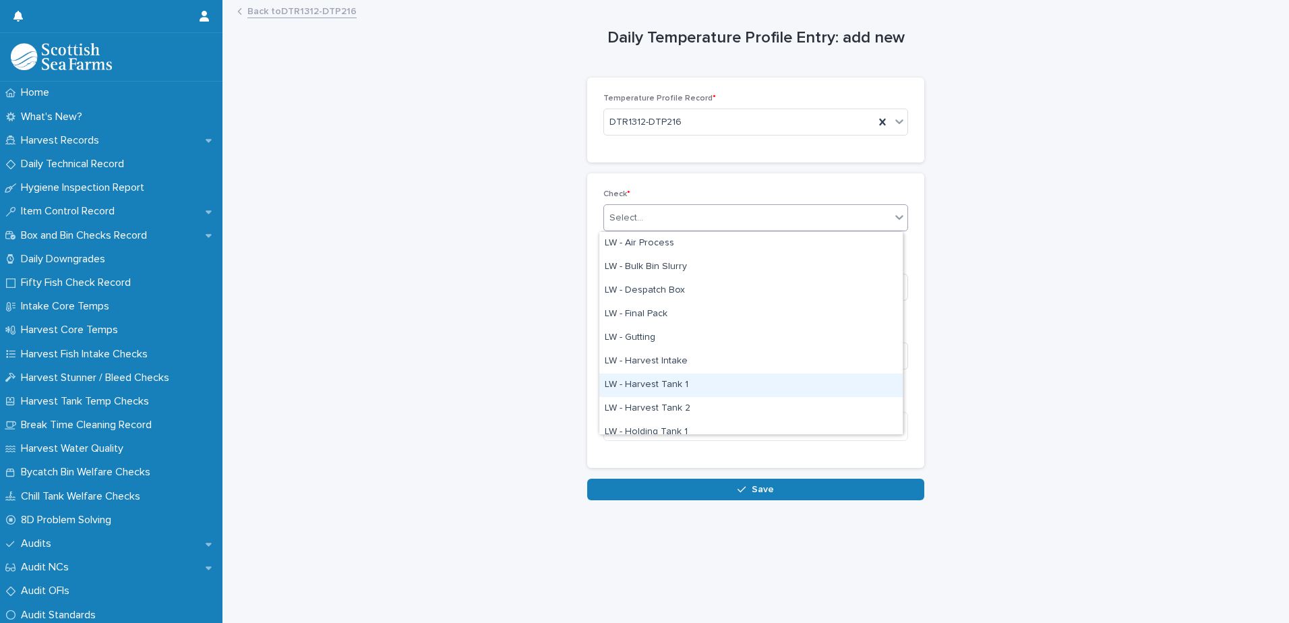
click at [661, 380] on div "LW - Harvest Tank 1" at bounding box center [750, 385] width 303 height 24
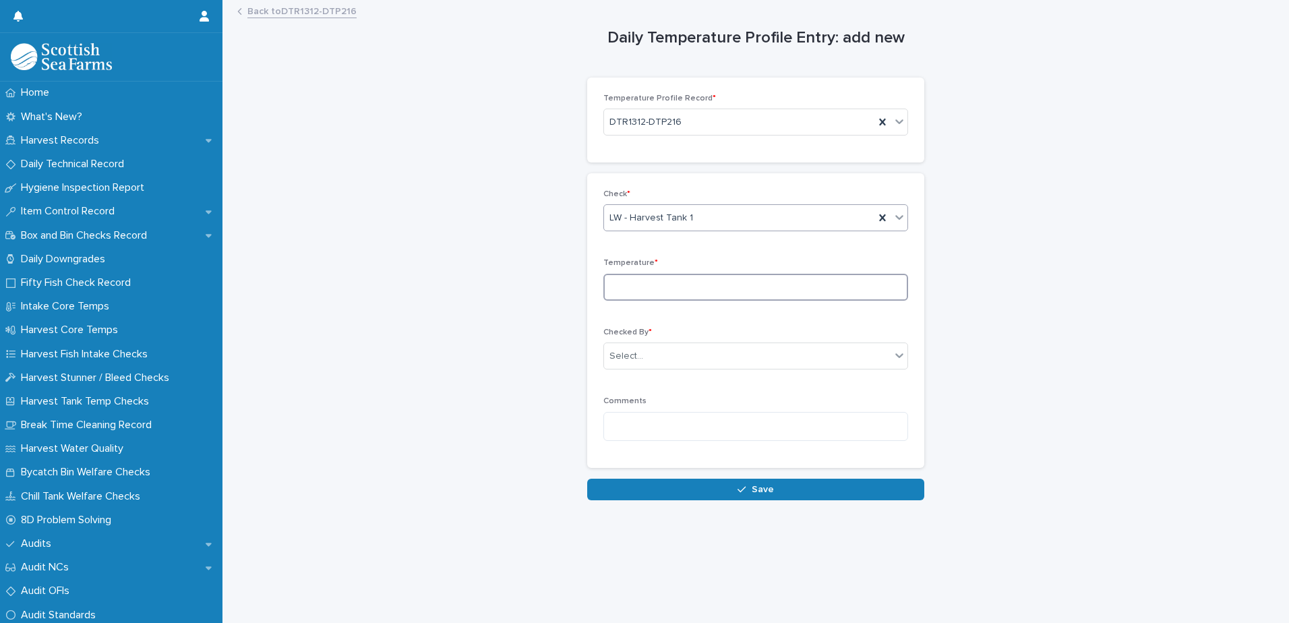
click at [650, 283] on input at bounding box center [755, 287] width 305 height 27
type input "***"
click at [644, 357] on div "Select..." at bounding box center [747, 356] width 286 height 22
type input "*****"
click at [647, 380] on div "[PERSON_NAME]" at bounding box center [750, 382] width 303 height 24
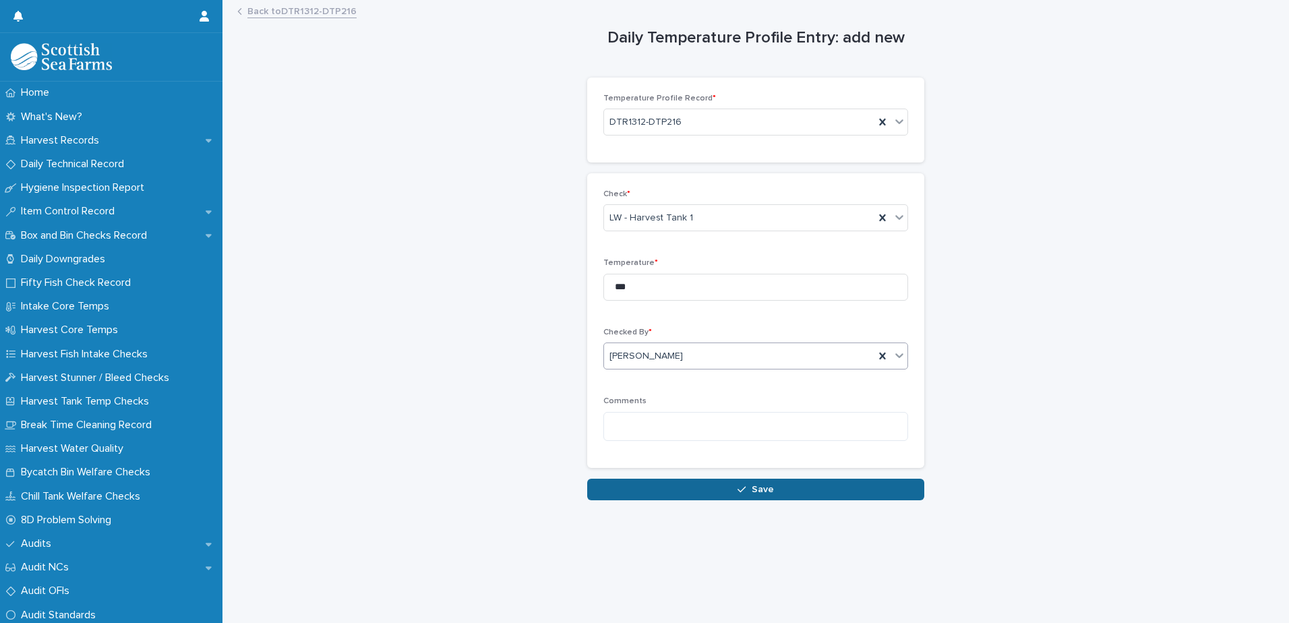
click at [772, 488] on button "Save" at bounding box center [755, 490] width 337 height 22
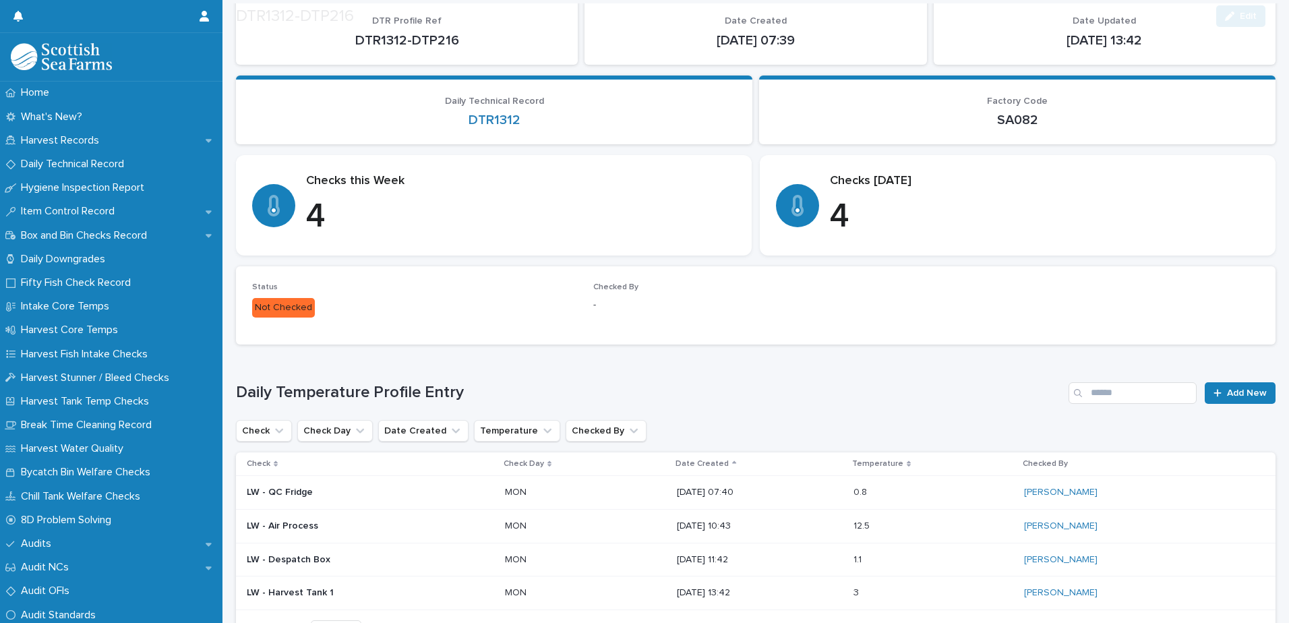
scroll to position [215, 0]
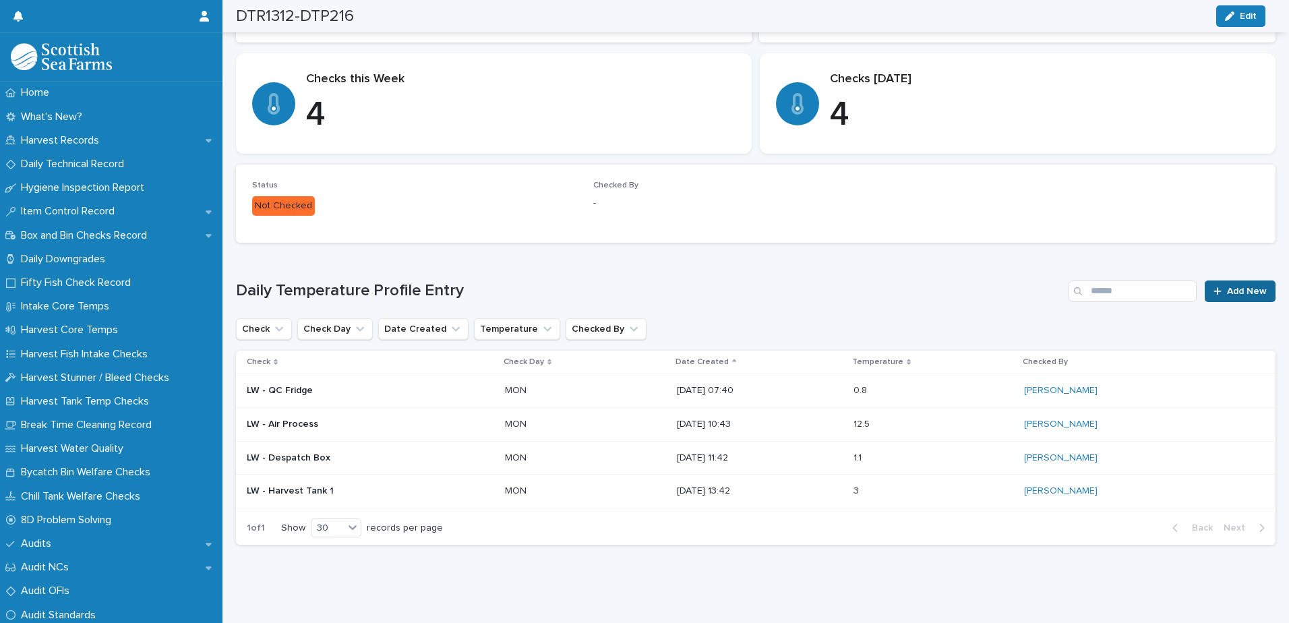
click at [1227, 286] on span "Add New" at bounding box center [1247, 290] width 40 height 9
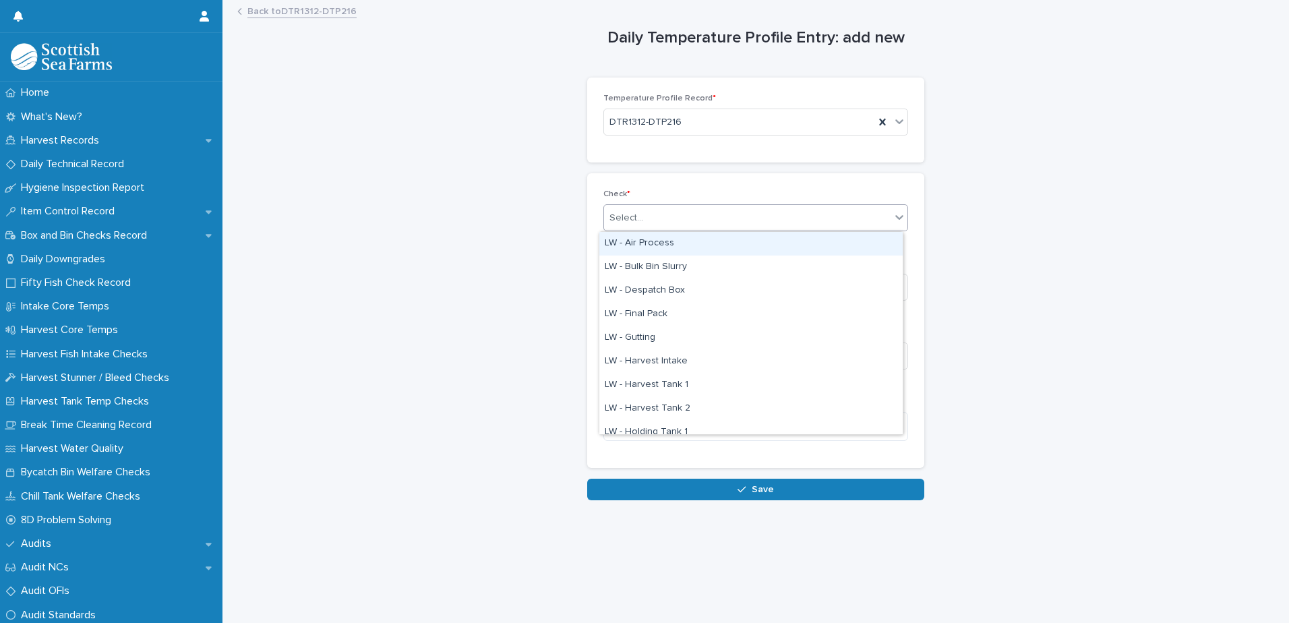
click at [644, 217] on input "text" at bounding box center [644, 217] width 1 height 11
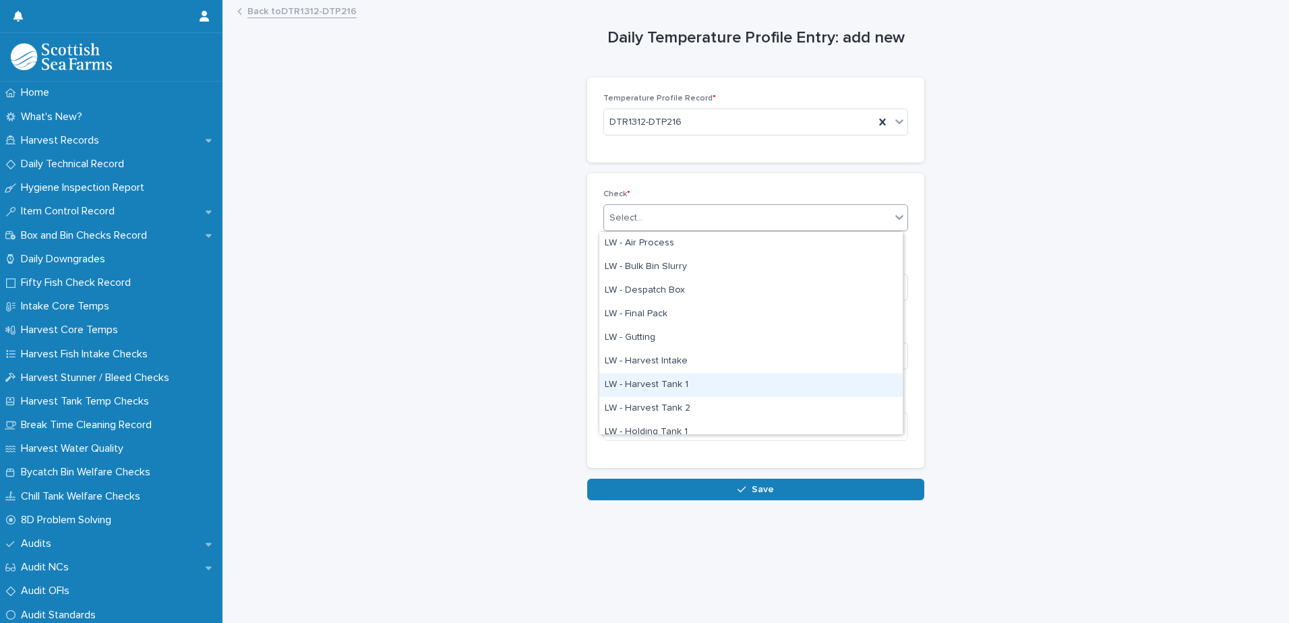
click at [662, 385] on div "LW - Harvest Tank 1" at bounding box center [750, 385] width 303 height 24
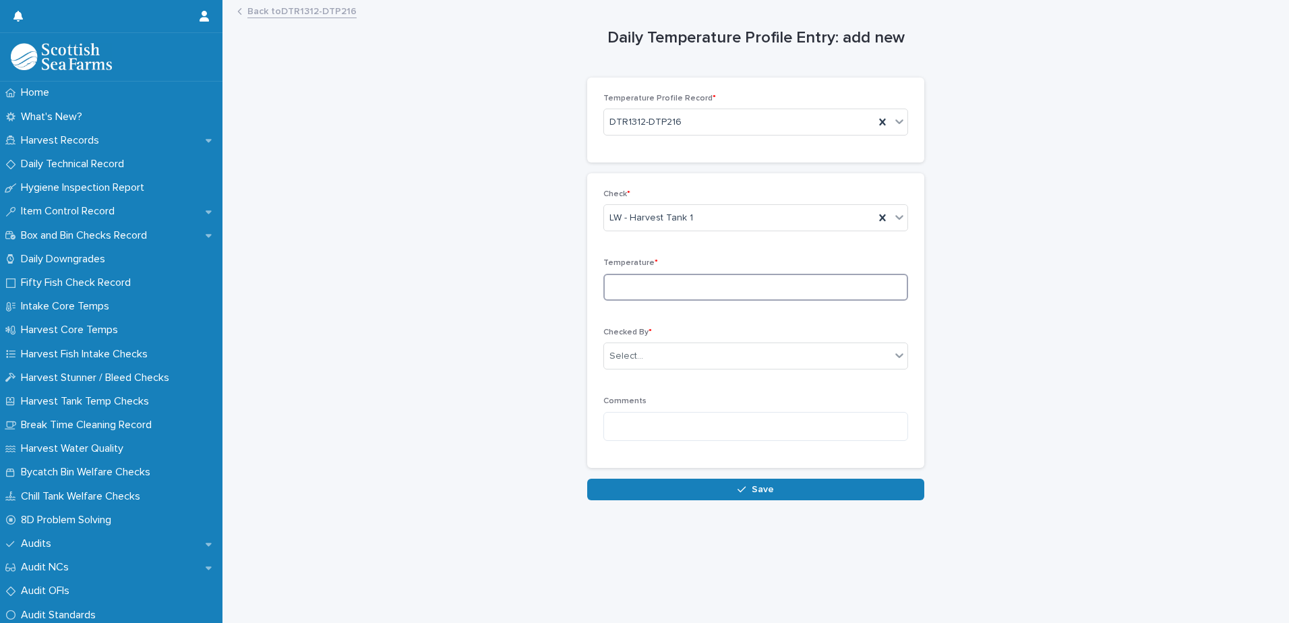
click at [614, 286] on input at bounding box center [755, 287] width 305 height 27
type input "***"
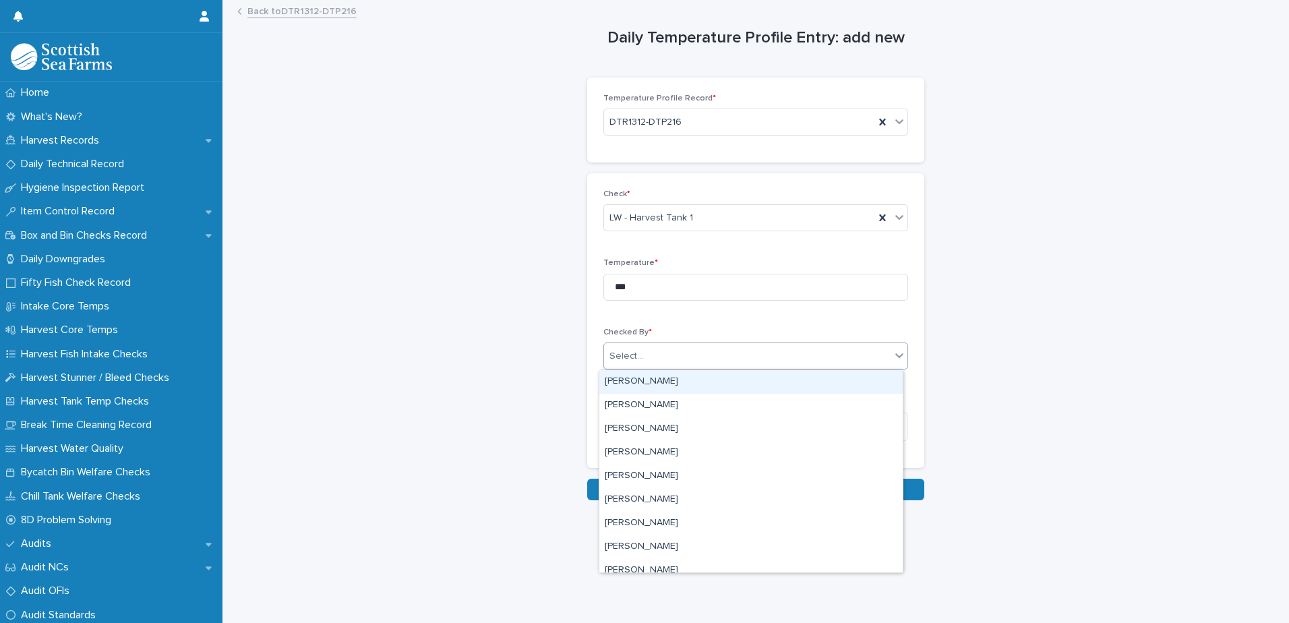
click at [627, 357] on div "Select..." at bounding box center [626, 356] width 34 height 14
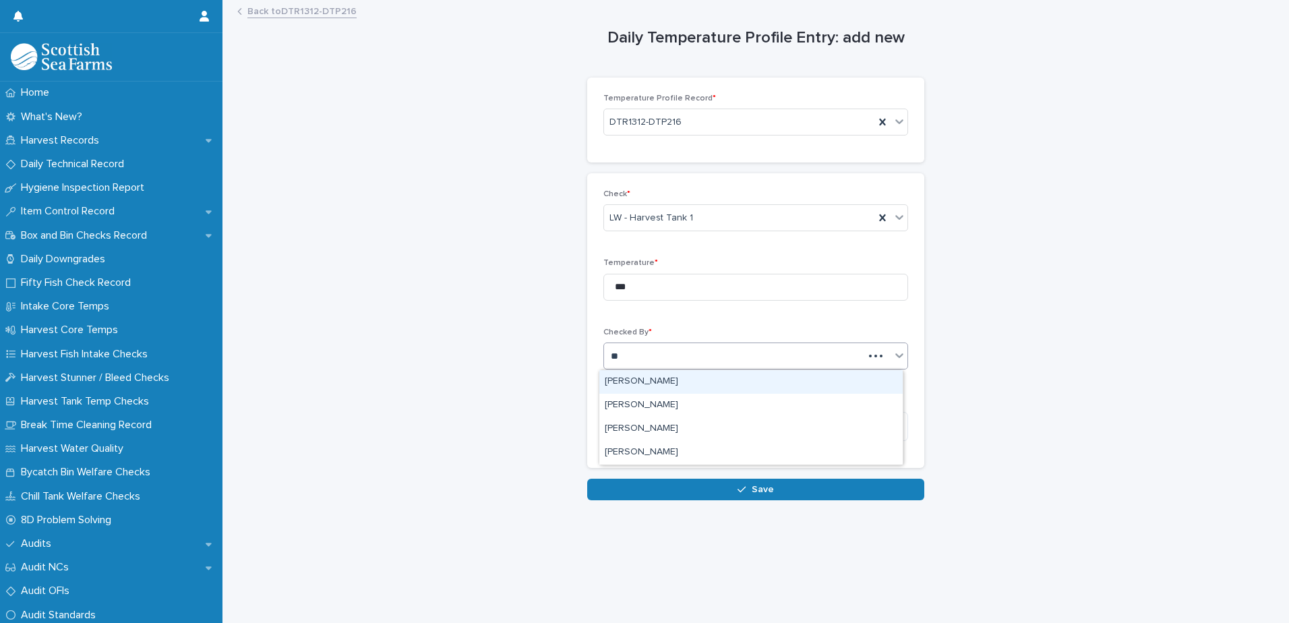
type input "***"
click at [636, 380] on div "[PERSON_NAME]" at bounding box center [750, 382] width 303 height 24
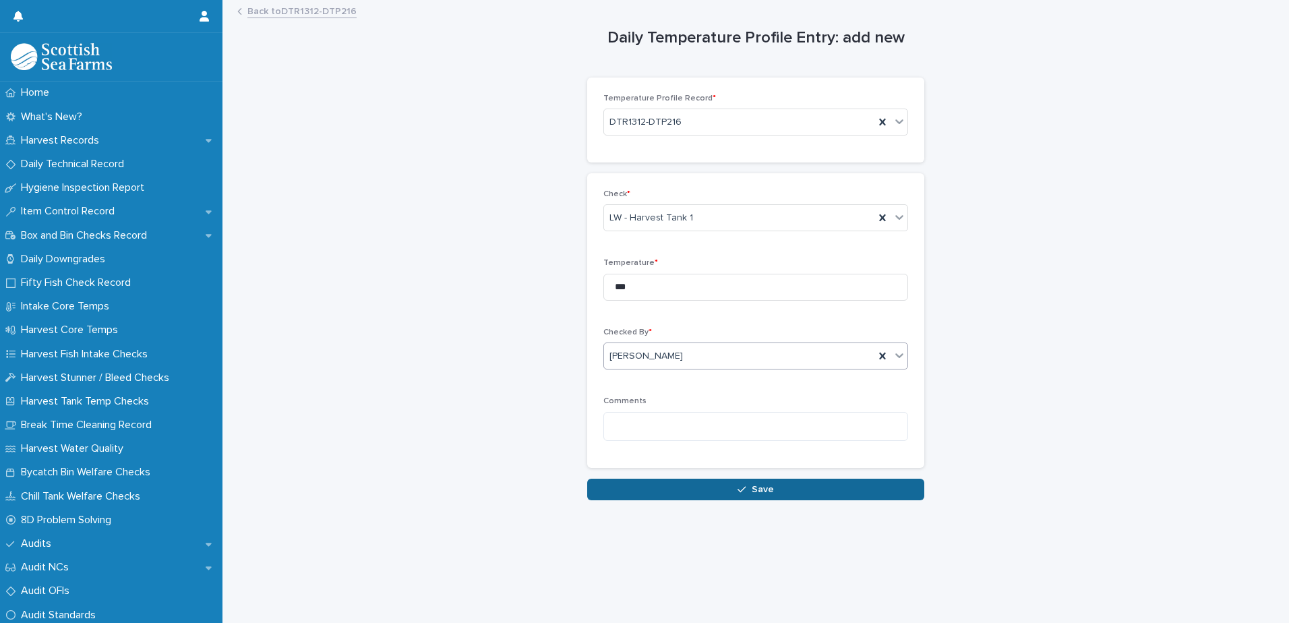
click at [628, 489] on button "Save" at bounding box center [755, 490] width 337 height 22
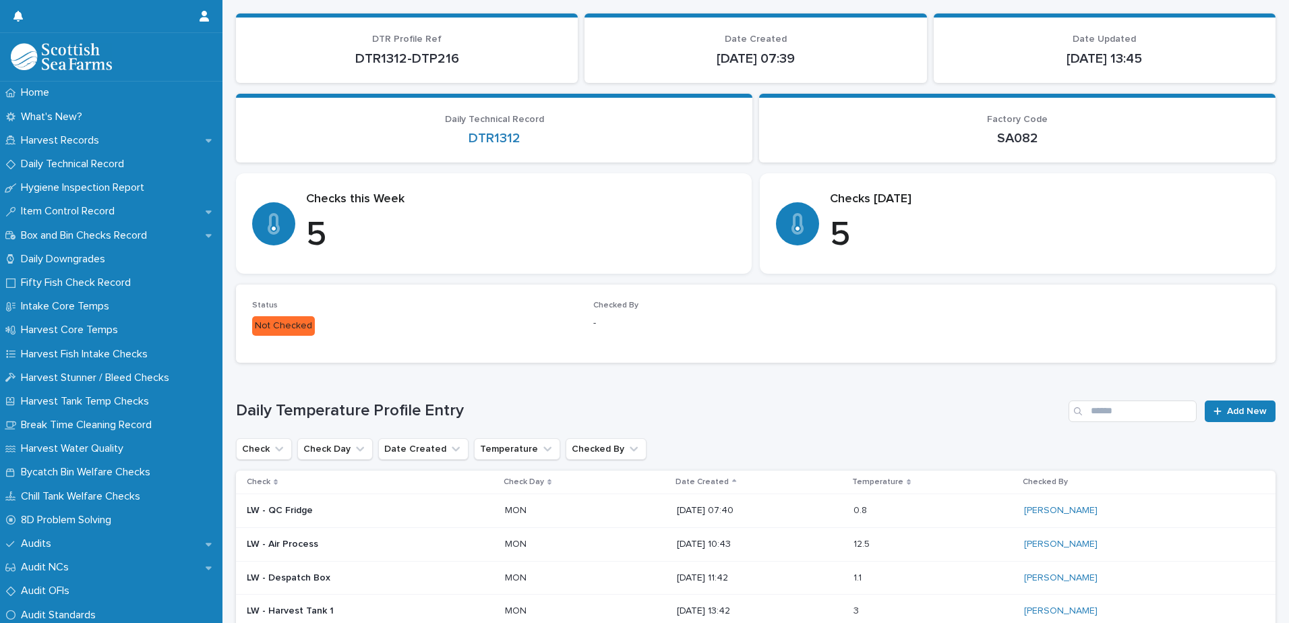
scroll to position [249, 0]
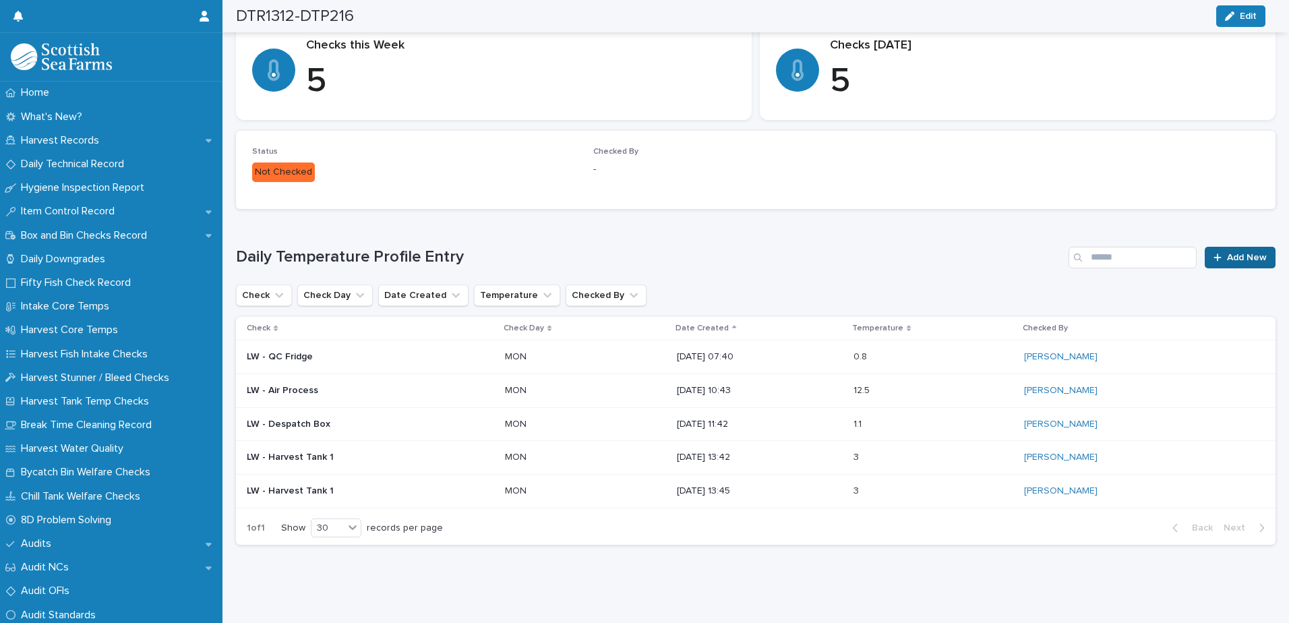
click at [1213, 253] on icon at bounding box center [1217, 257] width 8 height 9
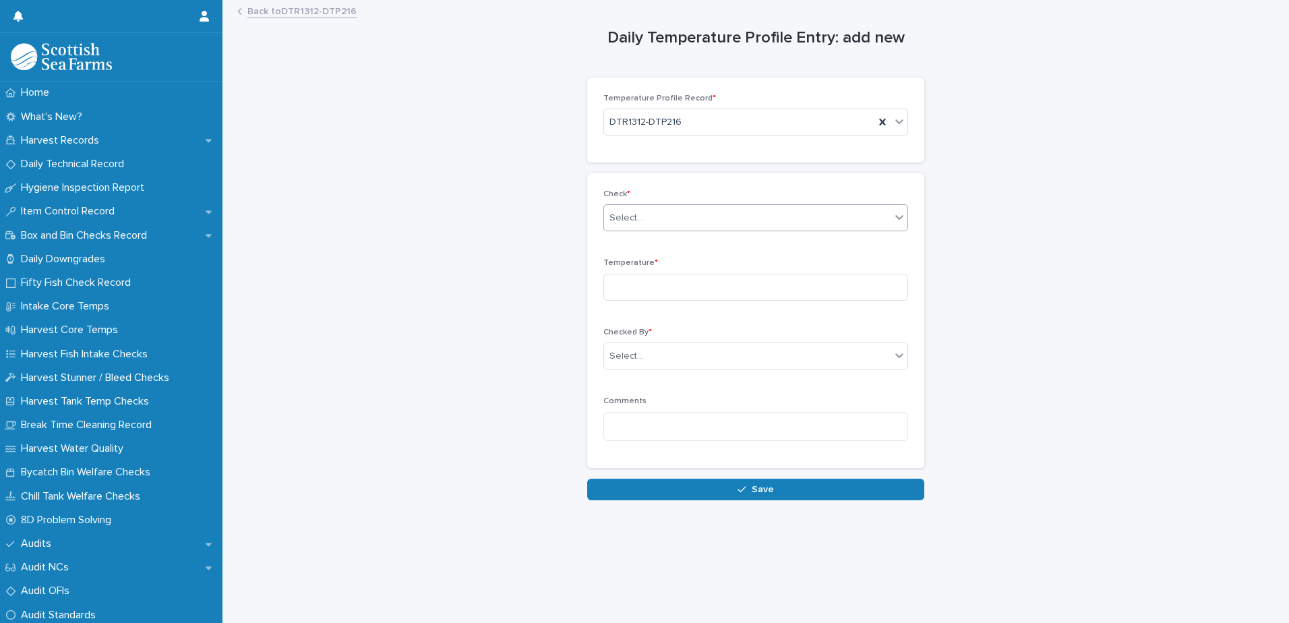
click at [631, 220] on div "Select..." at bounding box center [626, 218] width 34 height 14
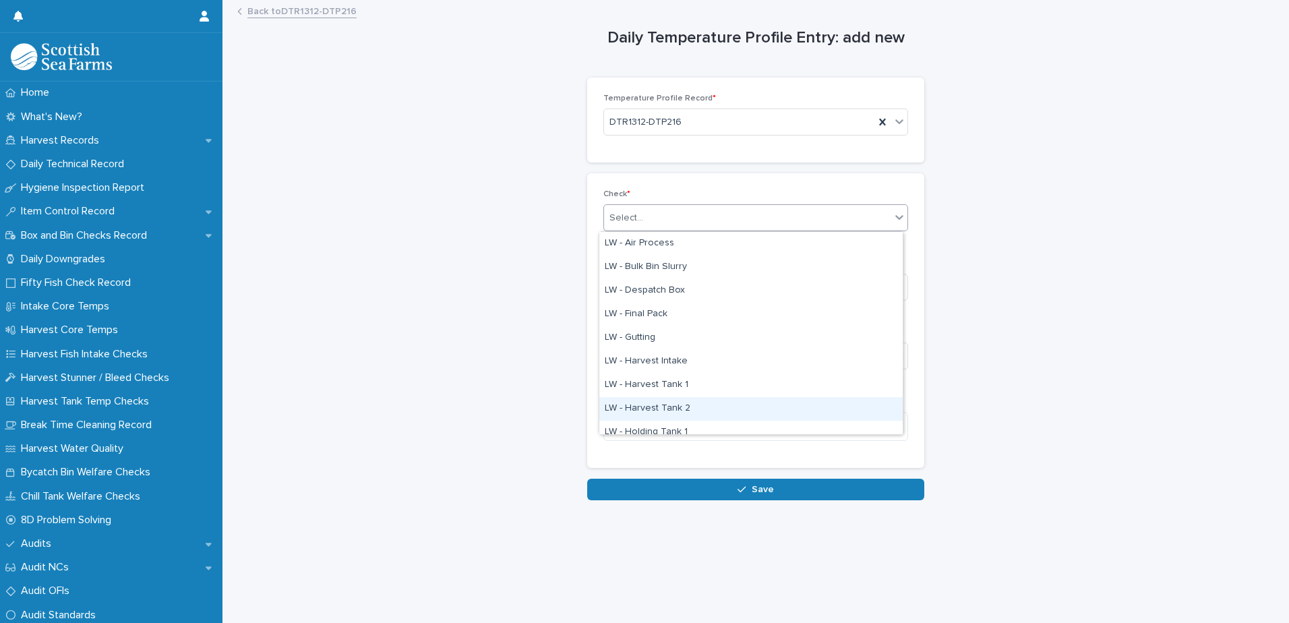
click at [669, 406] on div "LW - Harvest Tank 2" at bounding box center [750, 409] width 303 height 24
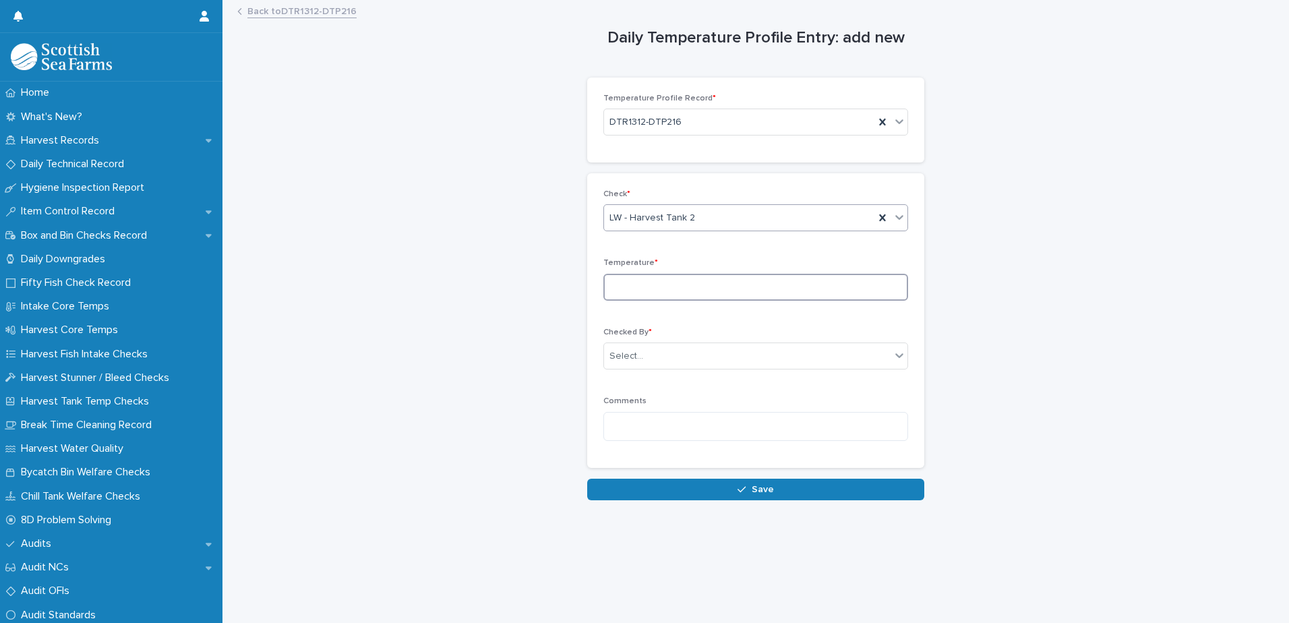
click at [621, 290] on input at bounding box center [755, 287] width 305 height 27
type input "***"
click at [615, 346] on div "Select..." at bounding box center [747, 356] width 286 height 22
type input "*****"
click at [613, 385] on div "[PERSON_NAME]" at bounding box center [750, 382] width 303 height 24
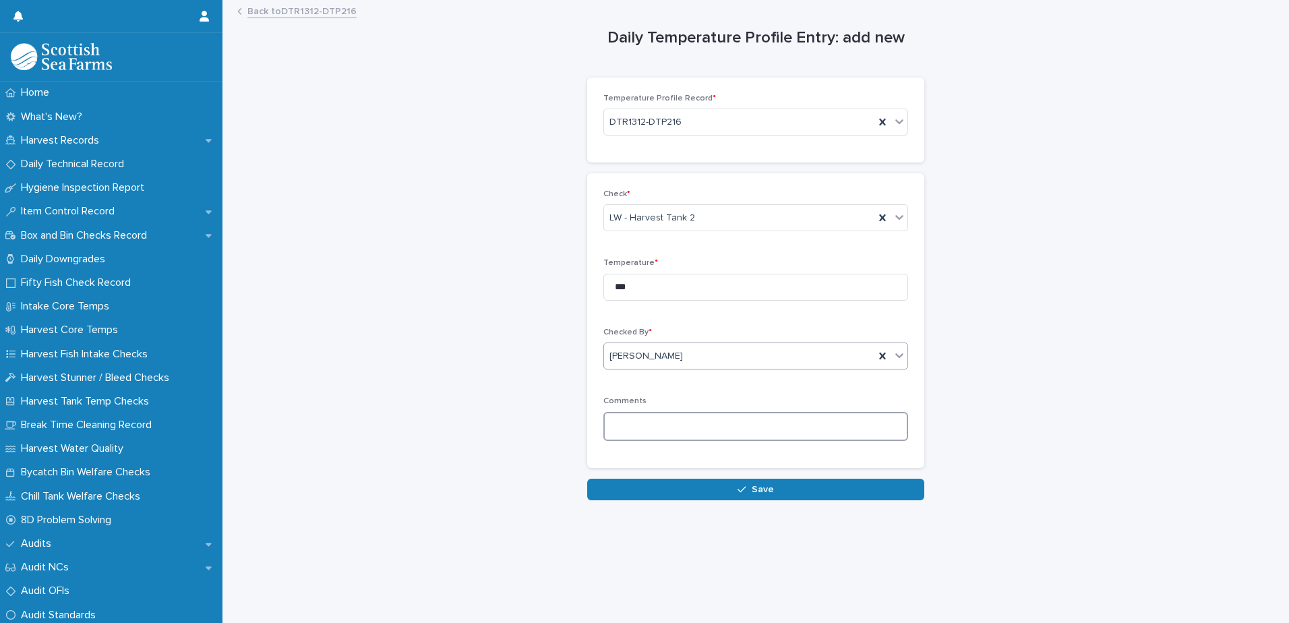
click at [616, 421] on textarea at bounding box center [755, 426] width 305 height 29
type textarea "*****"
click at [684, 487] on button "Save" at bounding box center [755, 490] width 337 height 22
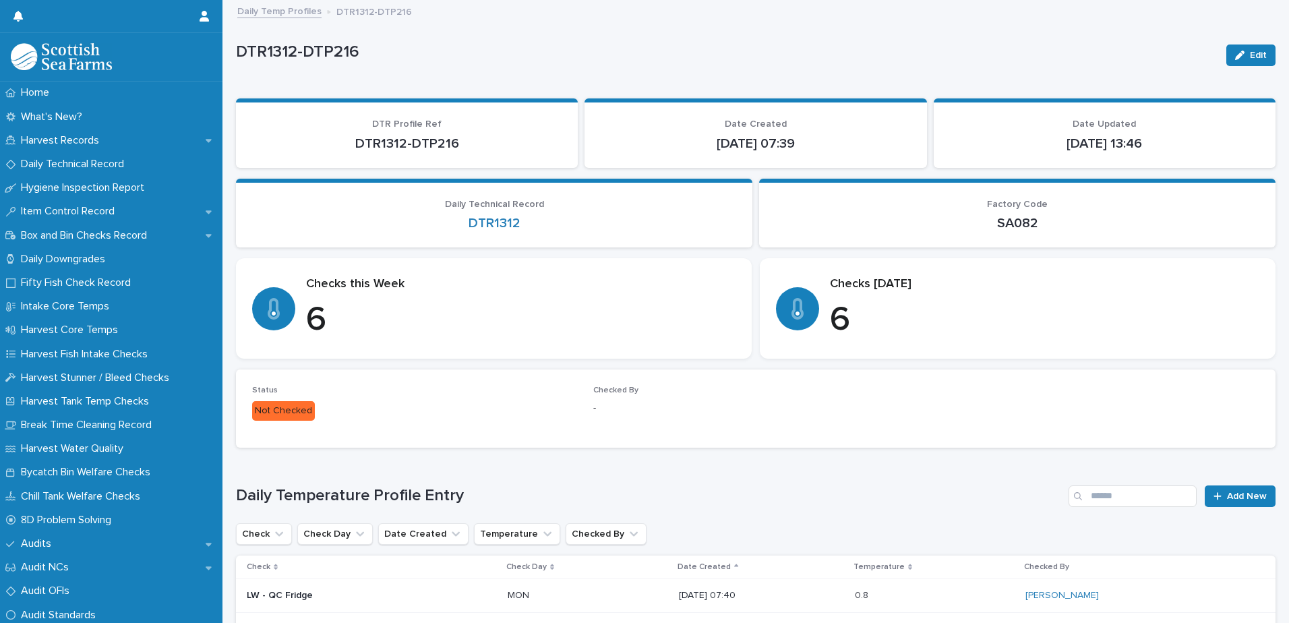
scroll to position [282, 0]
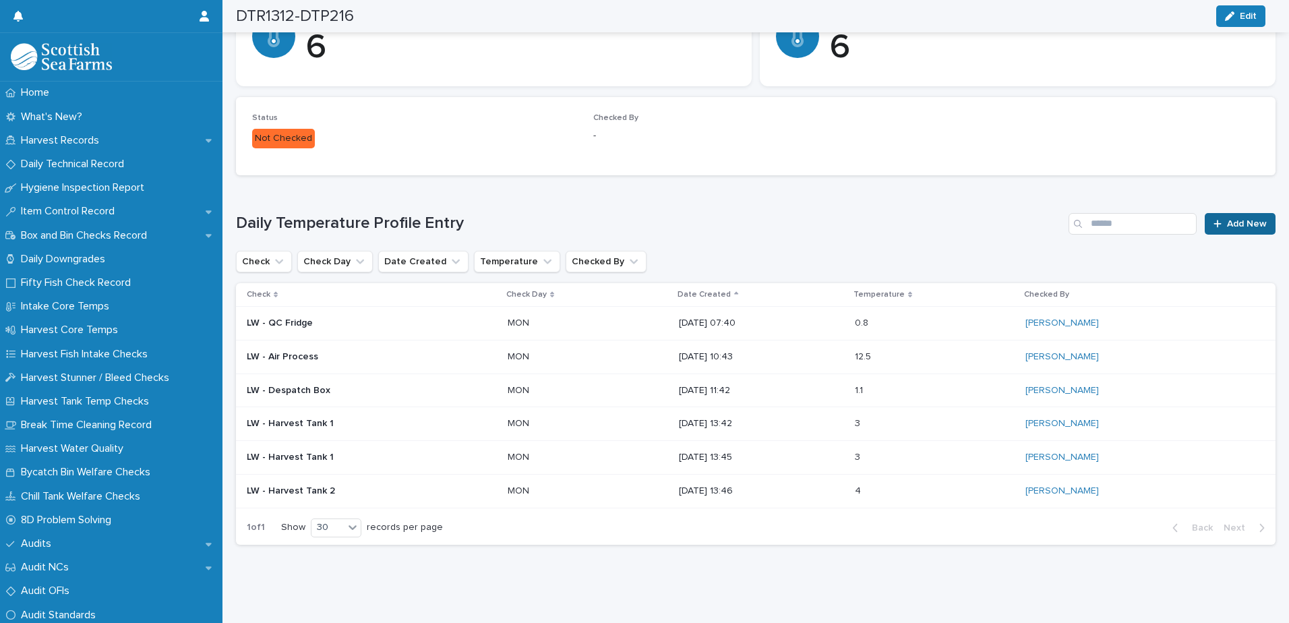
click at [1227, 219] on span "Add New" at bounding box center [1247, 223] width 40 height 9
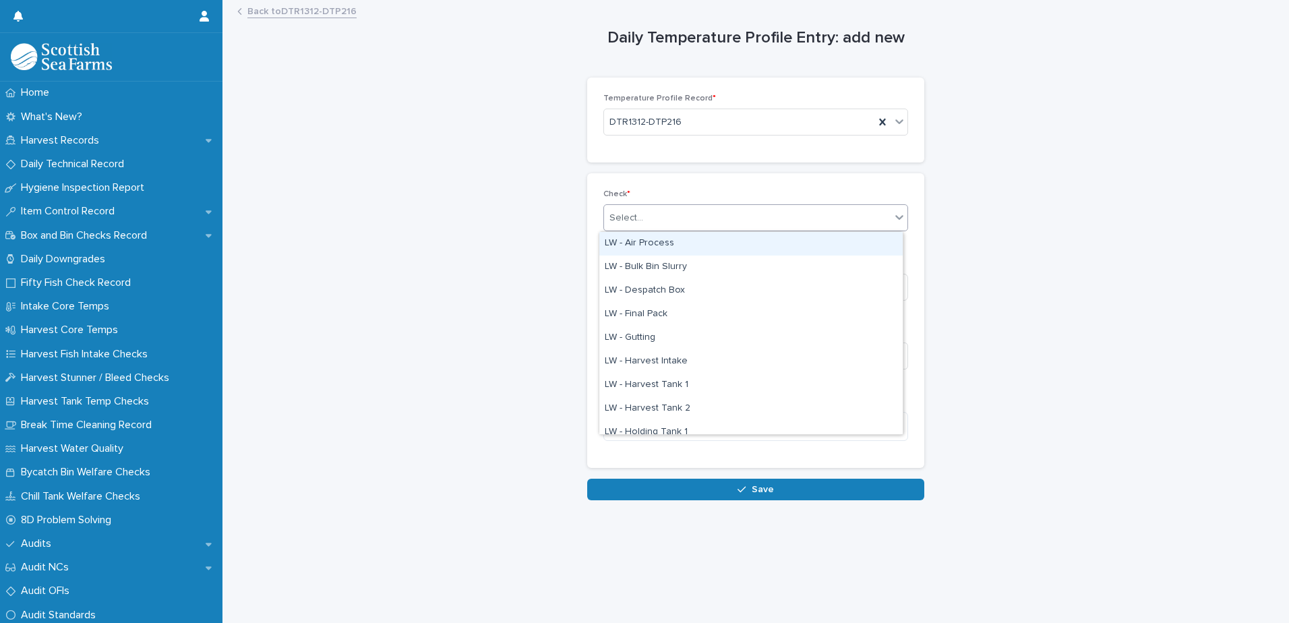
click at [615, 224] on div "Select..." at bounding box center [626, 218] width 34 height 14
click at [677, 431] on div "LW - Holding Tank 1" at bounding box center [750, 433] width 303 height 24
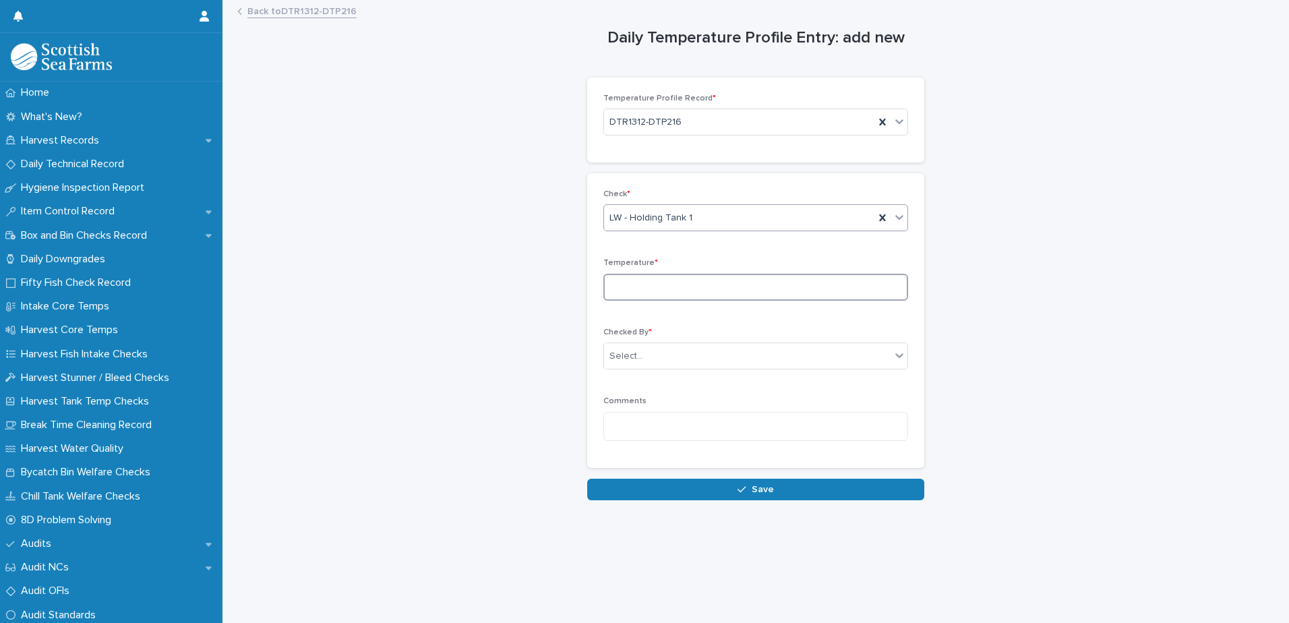
click at [632, 282] on input at bounding box center [755, 287] width 305 height 27
type input "***"
click at [621, 349] on div "Select..." at bounding box center [626, 356] width 34 height 14
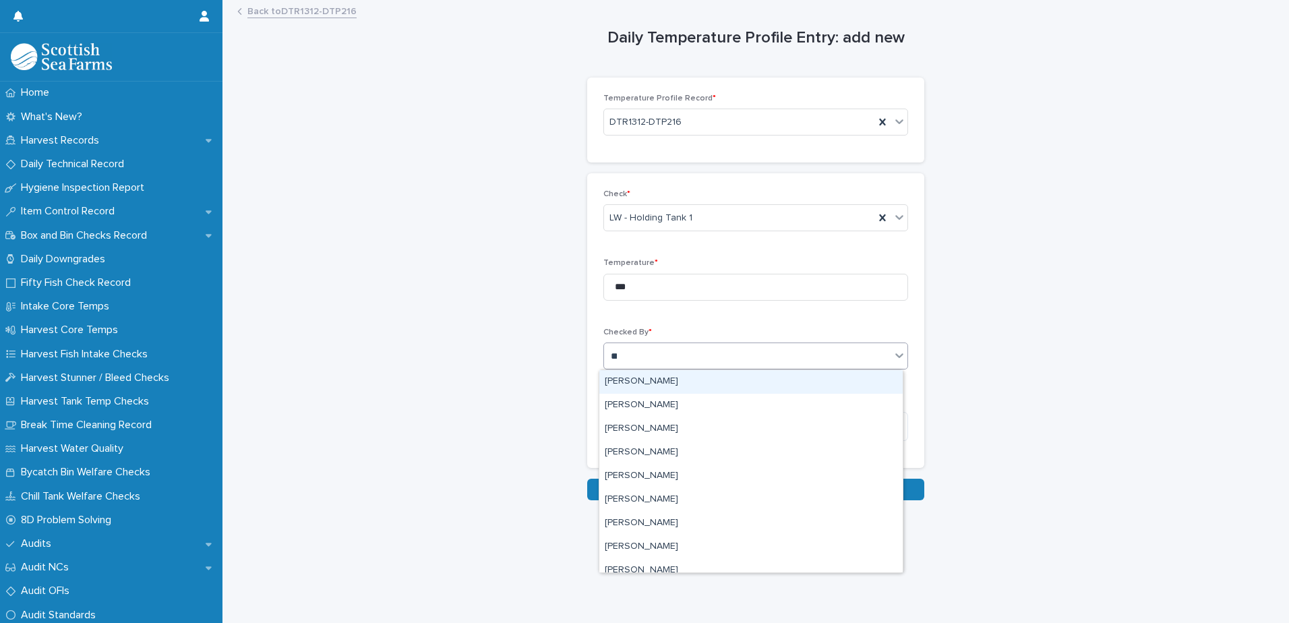
type input "***"
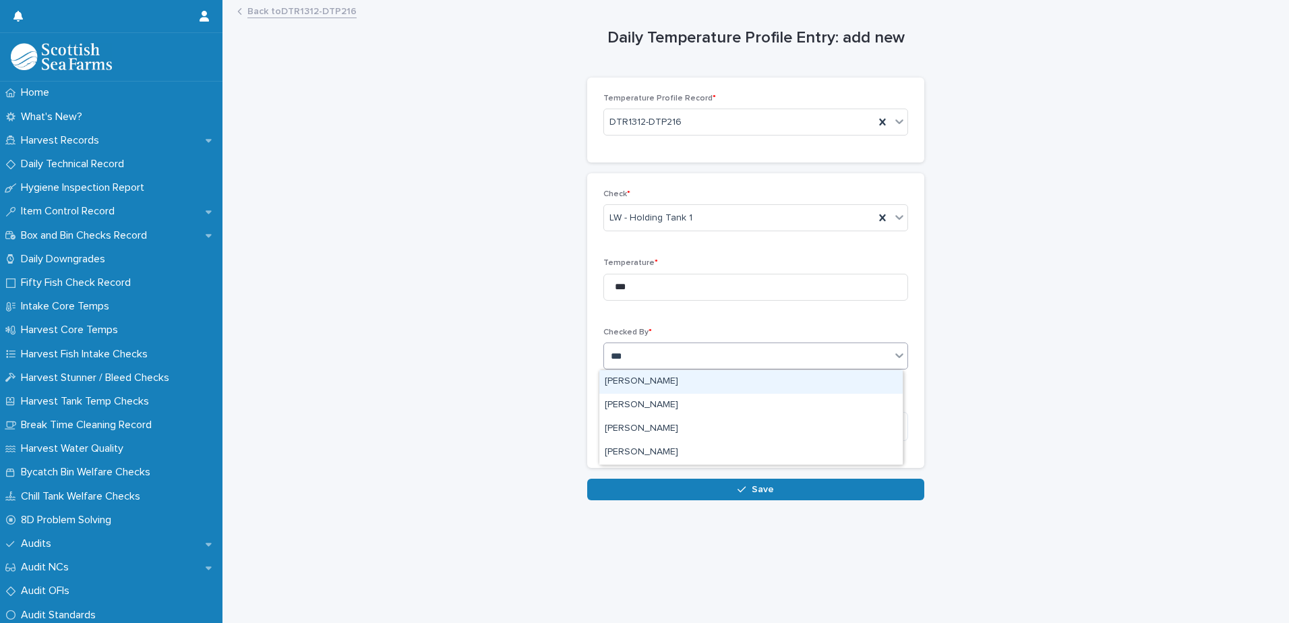
click at [627, 382] on div "[PERSON_NAME]" at bounding box center [750, 382] width 303 height 24
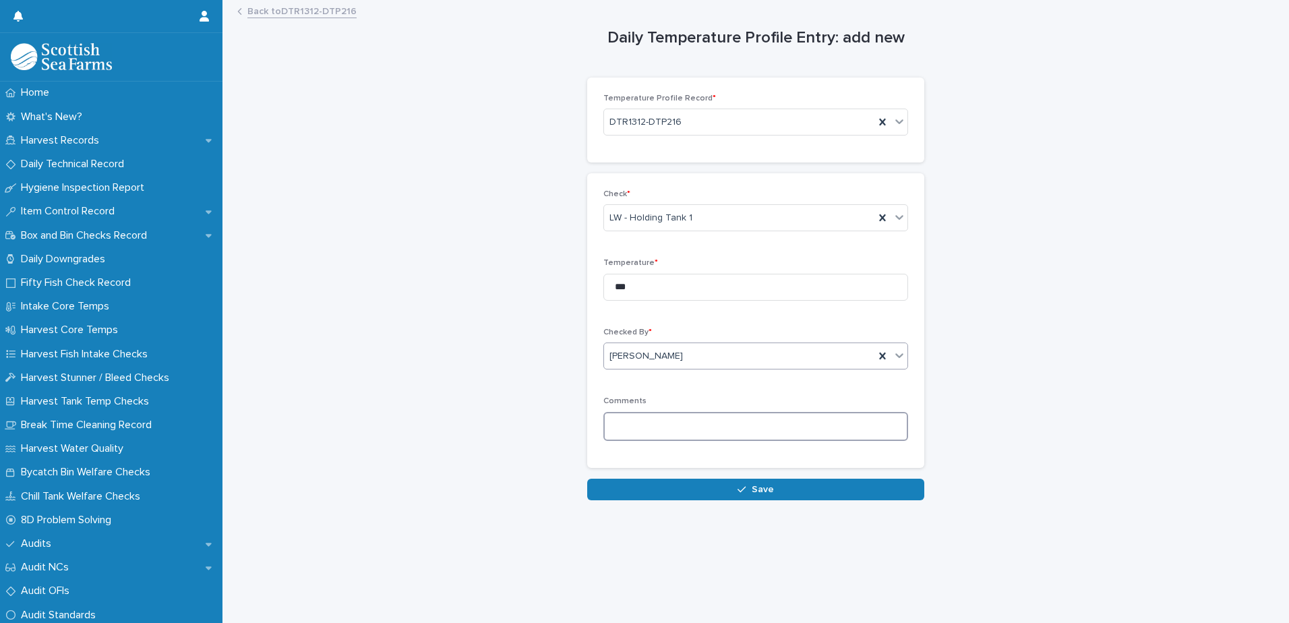
click at [619, 427] on textarea at bounding box center [755, 426] width 305 height 29
type textarea "*****"
drag, startPoint x: 620, startPoint y: 492, endPoint x: 628, endPoint y: 490, distance: 8.3
click at [622, 492] on button "Save" at bounding box center [755, 490] width 337 height 22
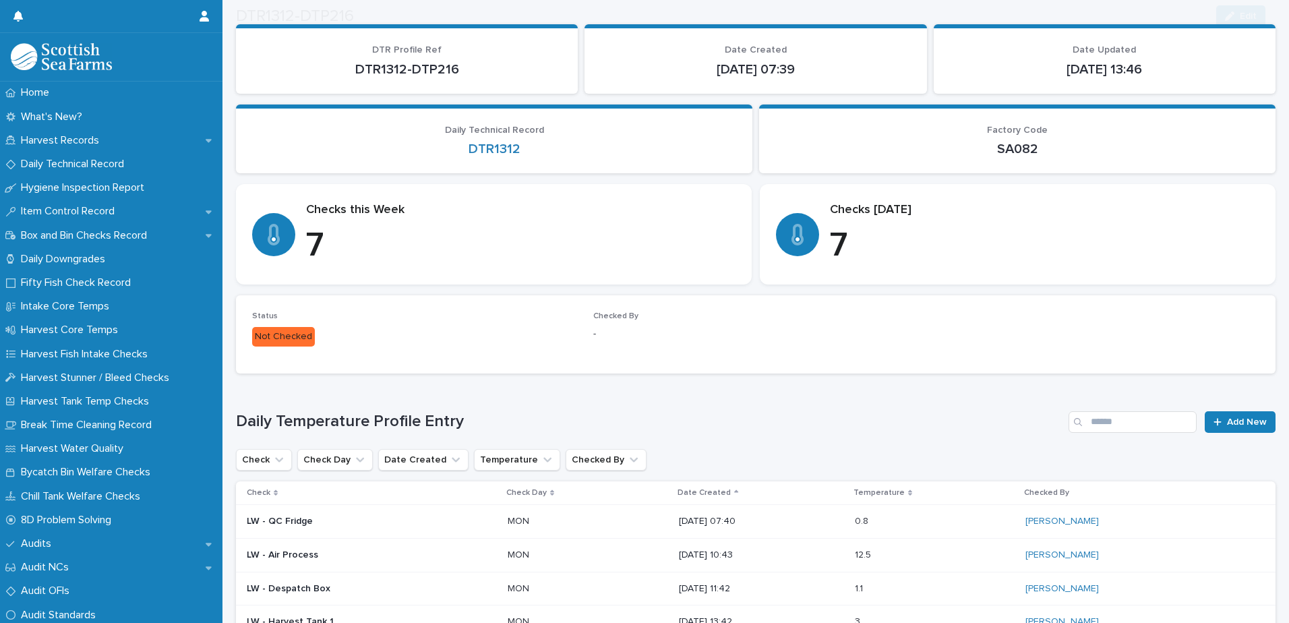
scroll to position [316, 0]
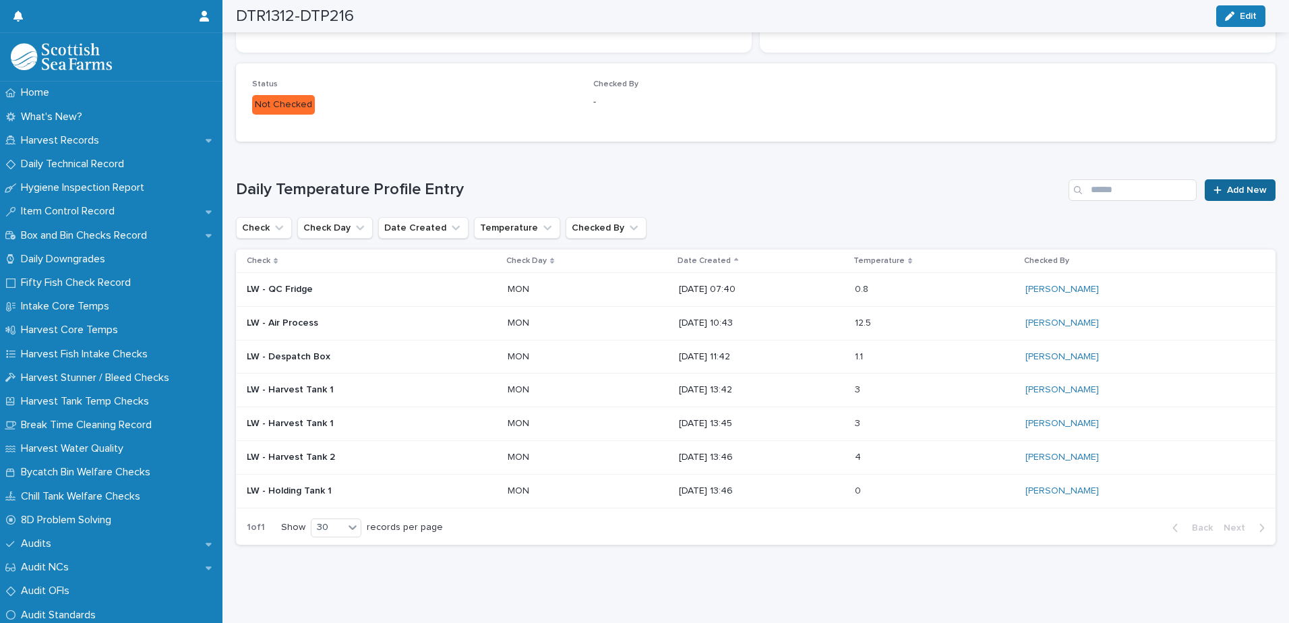
click at [1227, 185] on span "Add New" at bounding box center [1247, 189] width 40 height 9
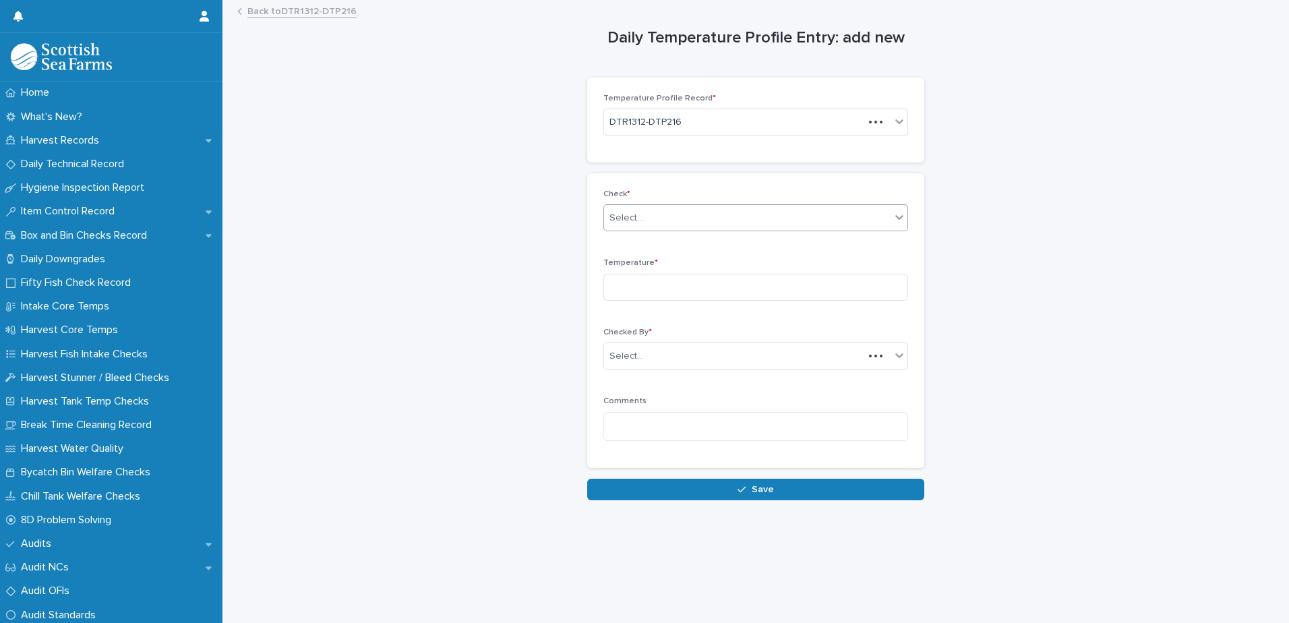
click at [626, 214] on div "Select..." at bounding box center [626, 218] width 34 height 14
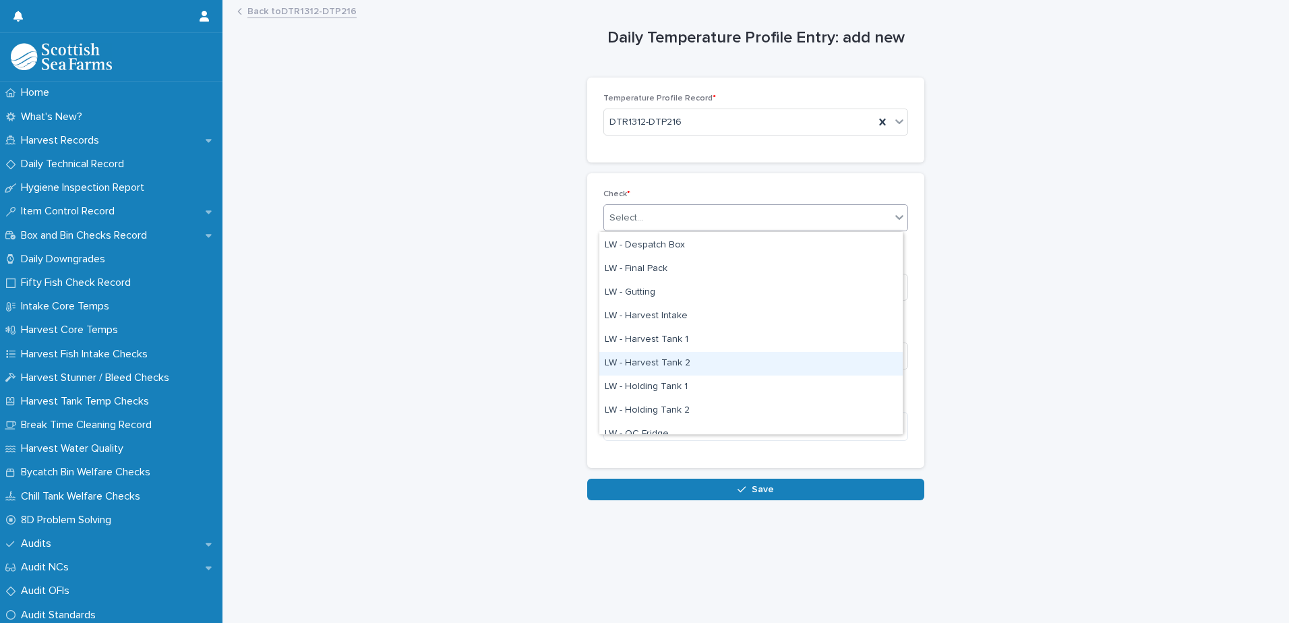
scroll to position [67, 0]
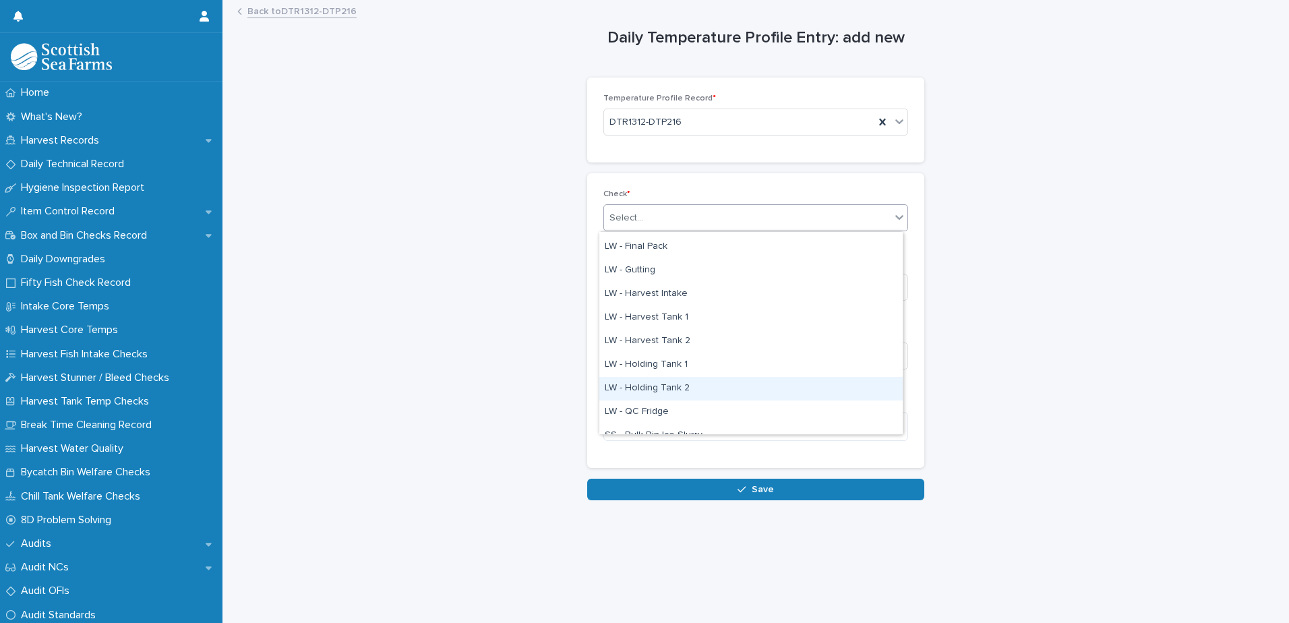
click at [681, 387] on div "LW - Holding Tank 2" at bounding box center [750, 389] width 303 height 24
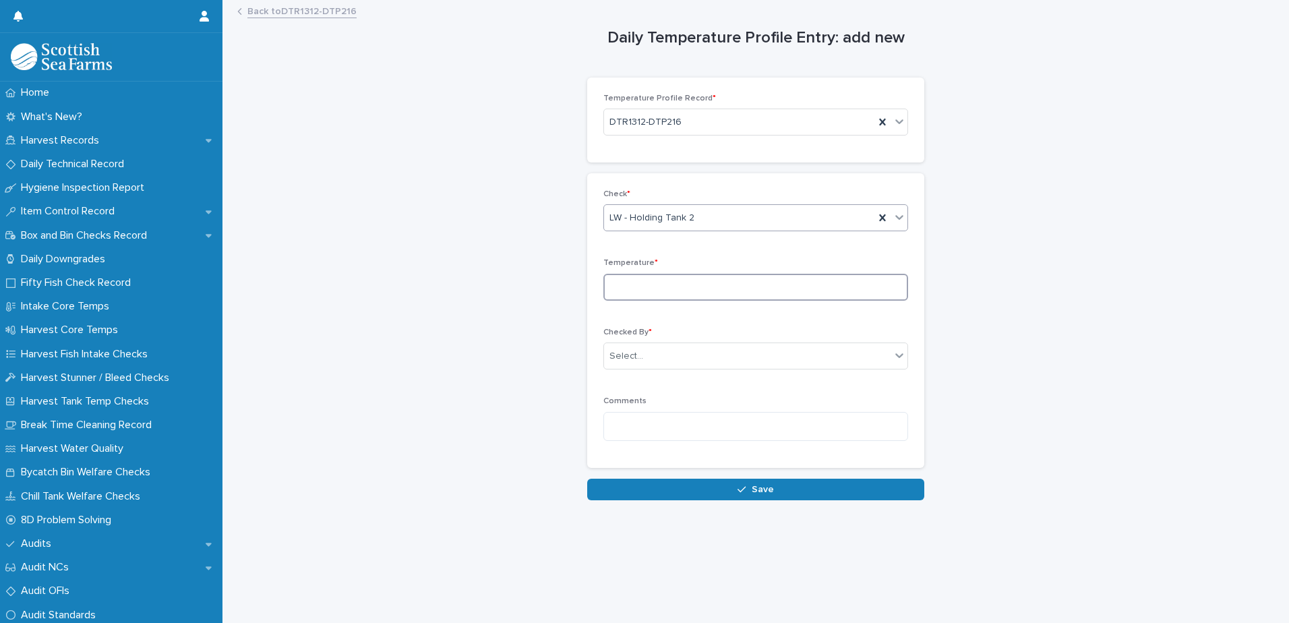
click at [621, 291] on input at bounding box center [755, 287] width 305 height 27
type input "***"
click at [644, 349] on div at bounding box center [644, 356] width 1 height 14
type input "*****"
click at [637, 385] on div "[PERSON_NAME]" at bounding box center [750, 382] width 303 height 24
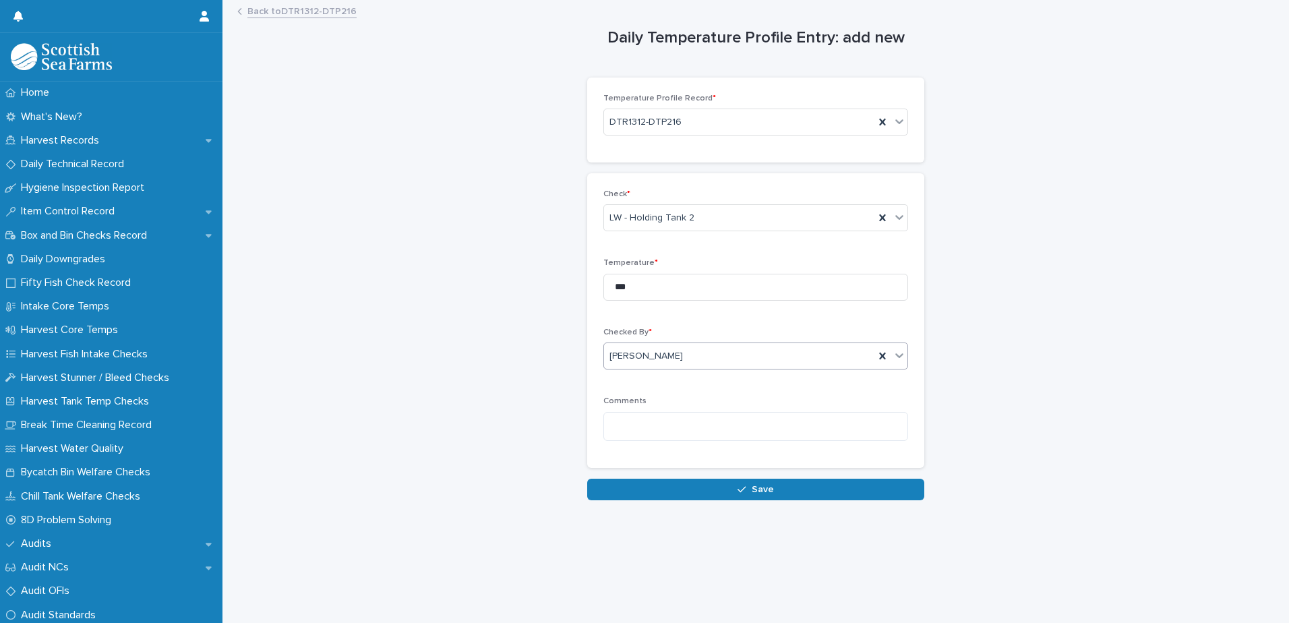
drag, startPoint x: 653, startPoint y: 485, endPoint x: 669, endPoint y: 468, distance: 22.9
click at [654, 485] on button "Save" at bounding box center [755, 490] width 337 height 22
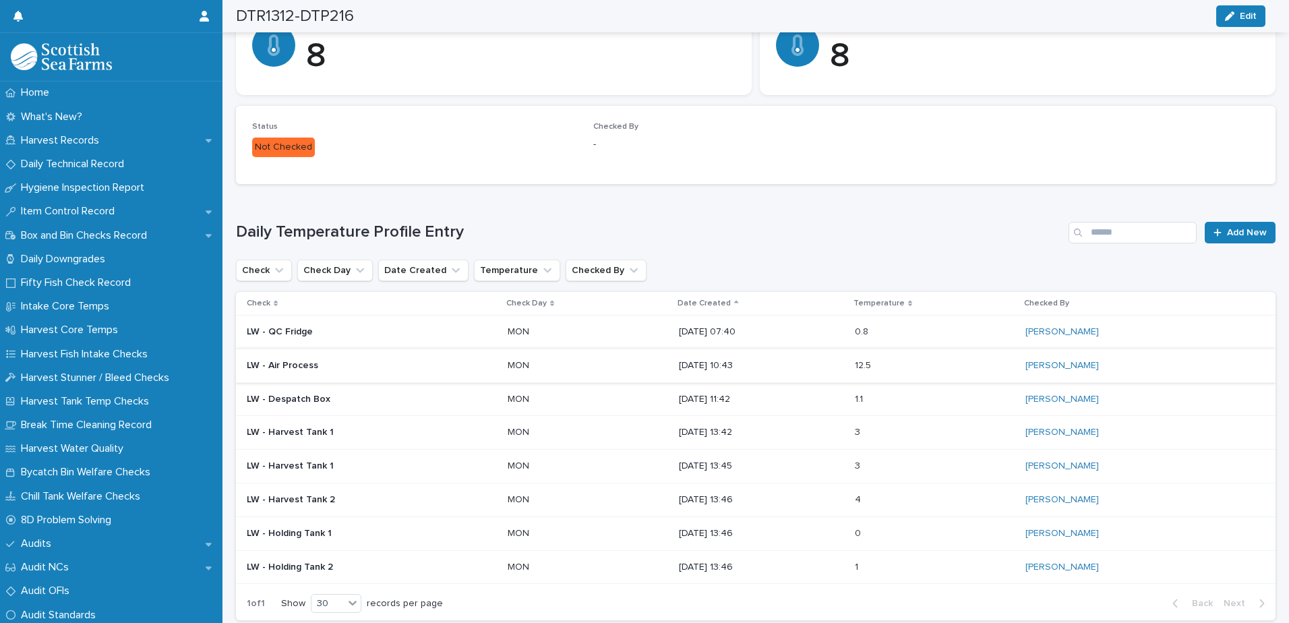
scroll to position [337, 0]
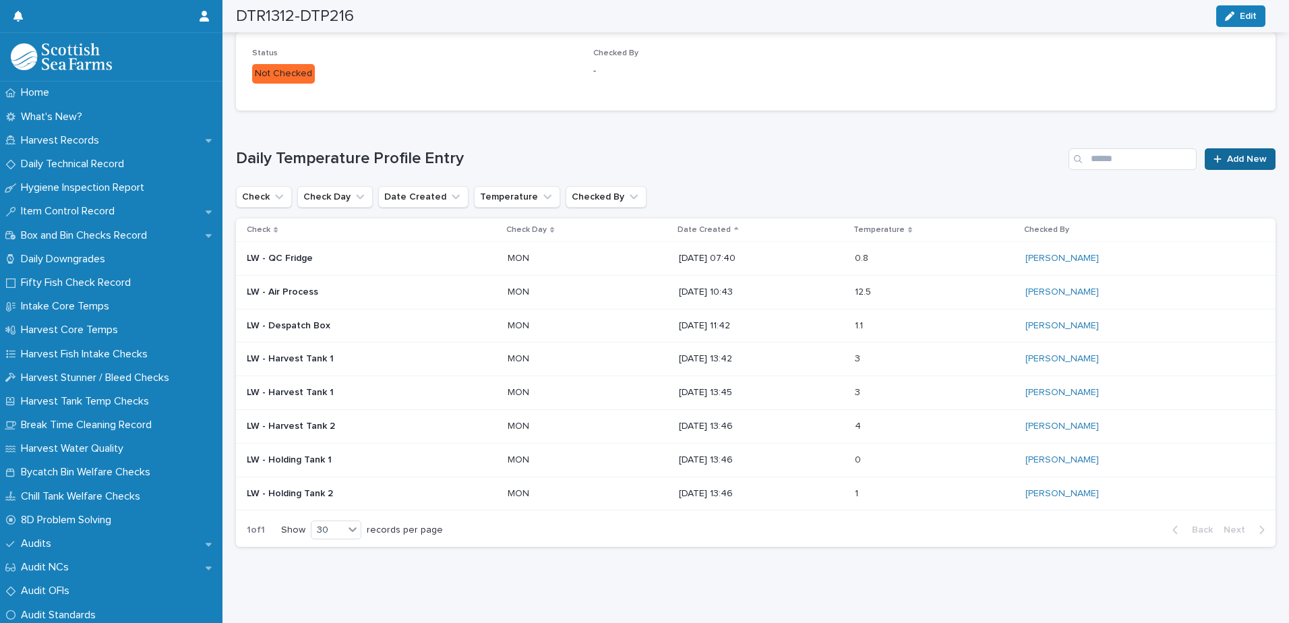
click at [1229, 160] on span "Add New" at bounding box center [1247, 158] width 40 height 9
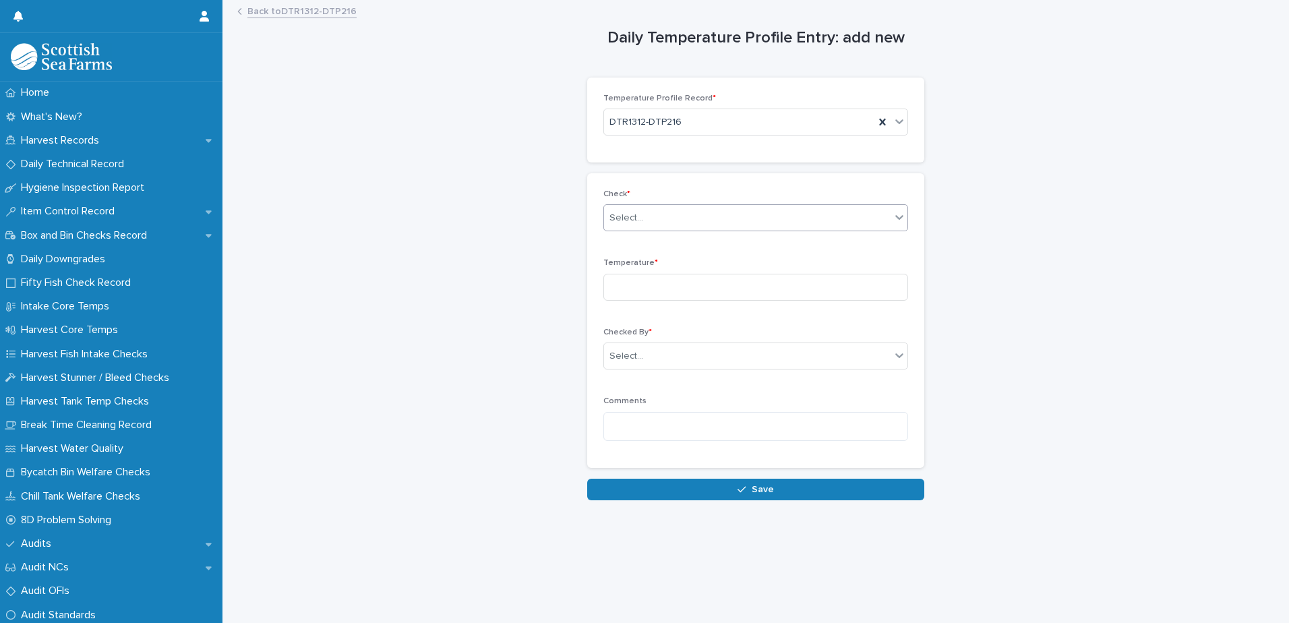
click at [626, 220] on div "Select..." at bounding box center [626, 218] width 34 height 14
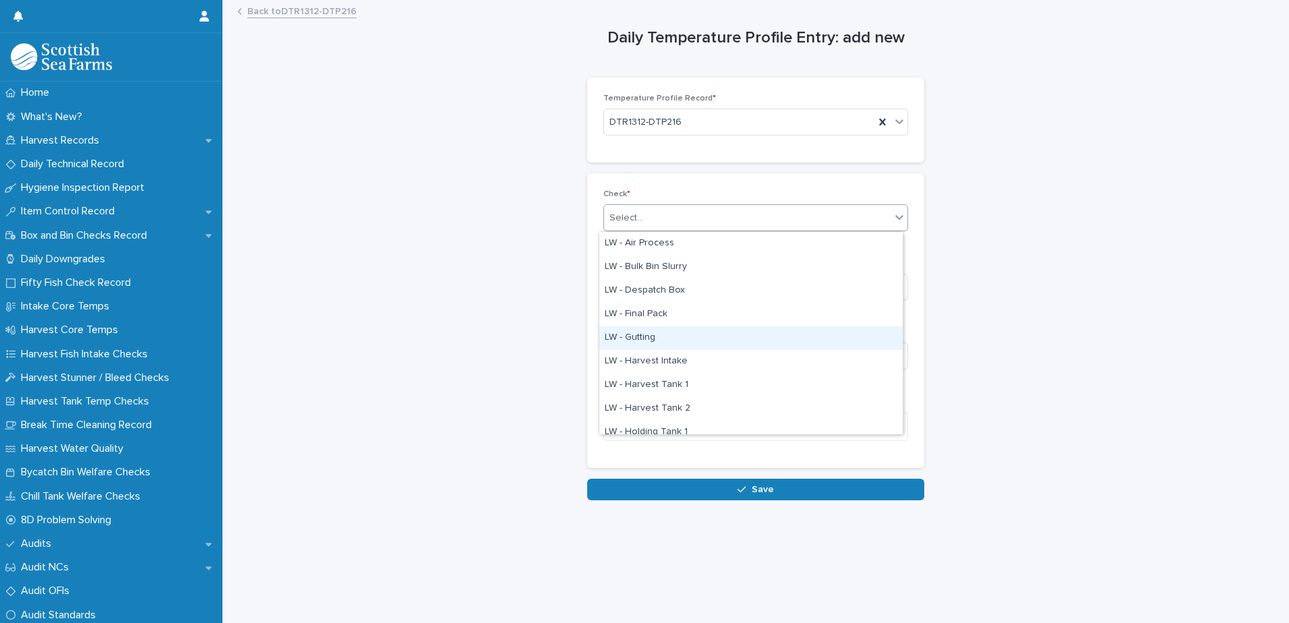
click at [646, 338] on div "LW - Gutting" at bounding box center [750, 338] width 303 height 24
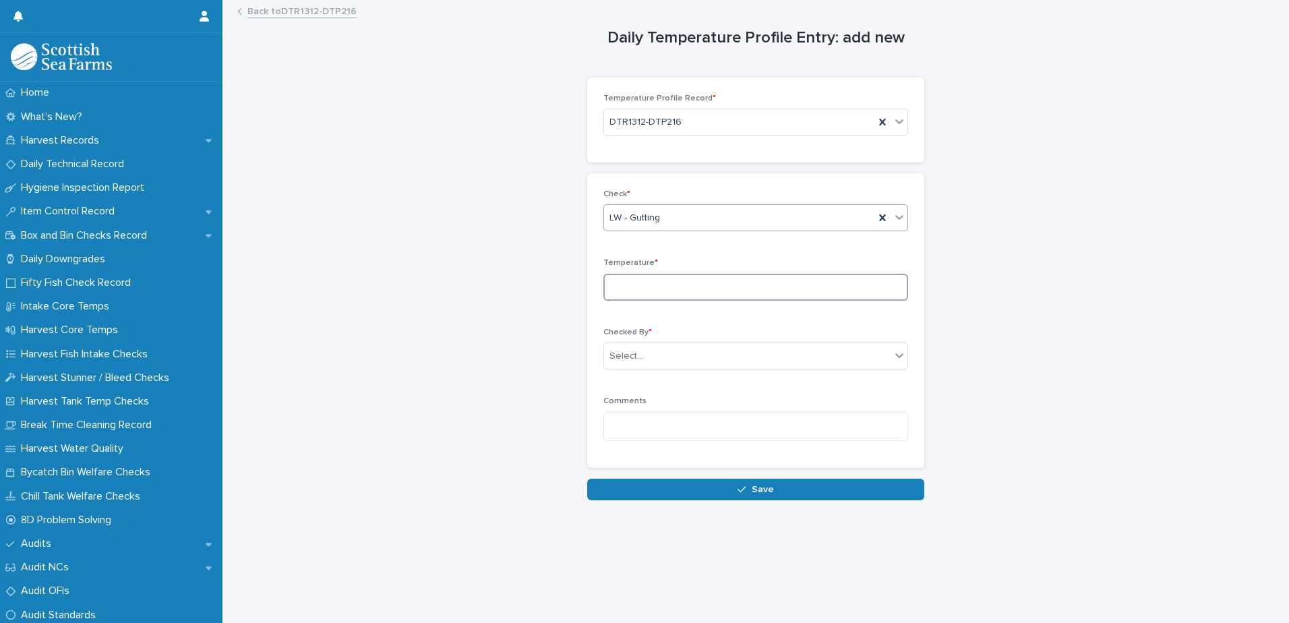
click at [615, 282] on input at bounding box center [755, 287] width 305 height 27
type input "***"
click at [640, 361] on div "Select..." at bounding box center [747, 356] width 286 height 22
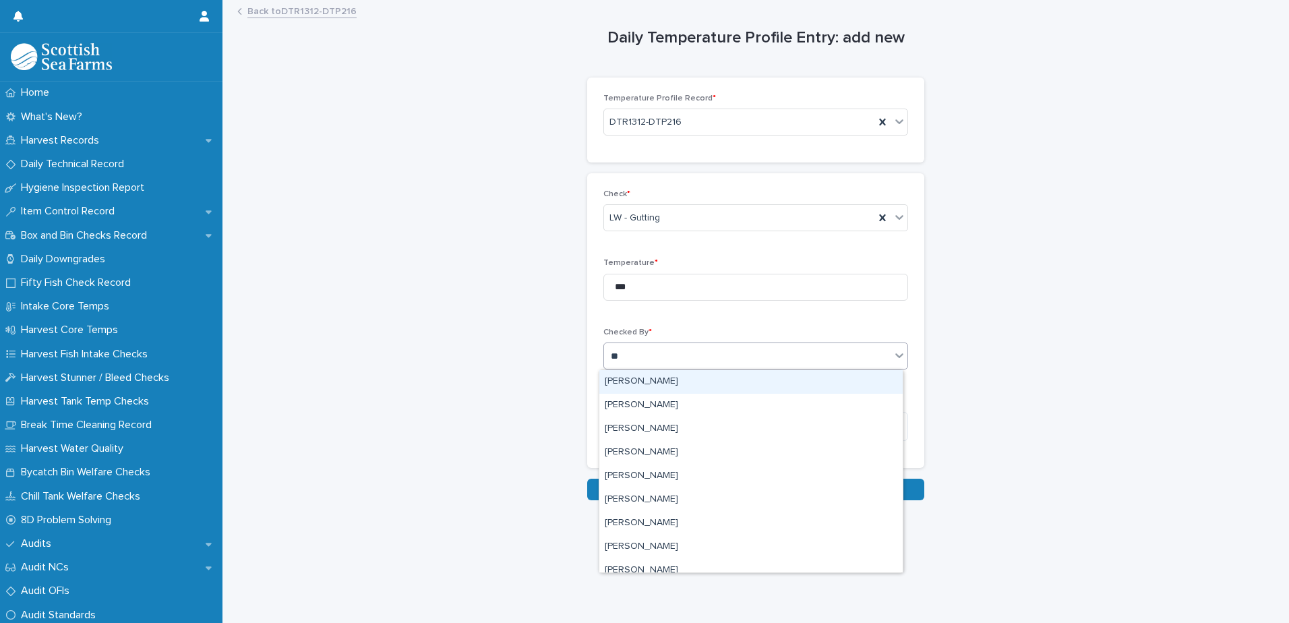
type input "***"
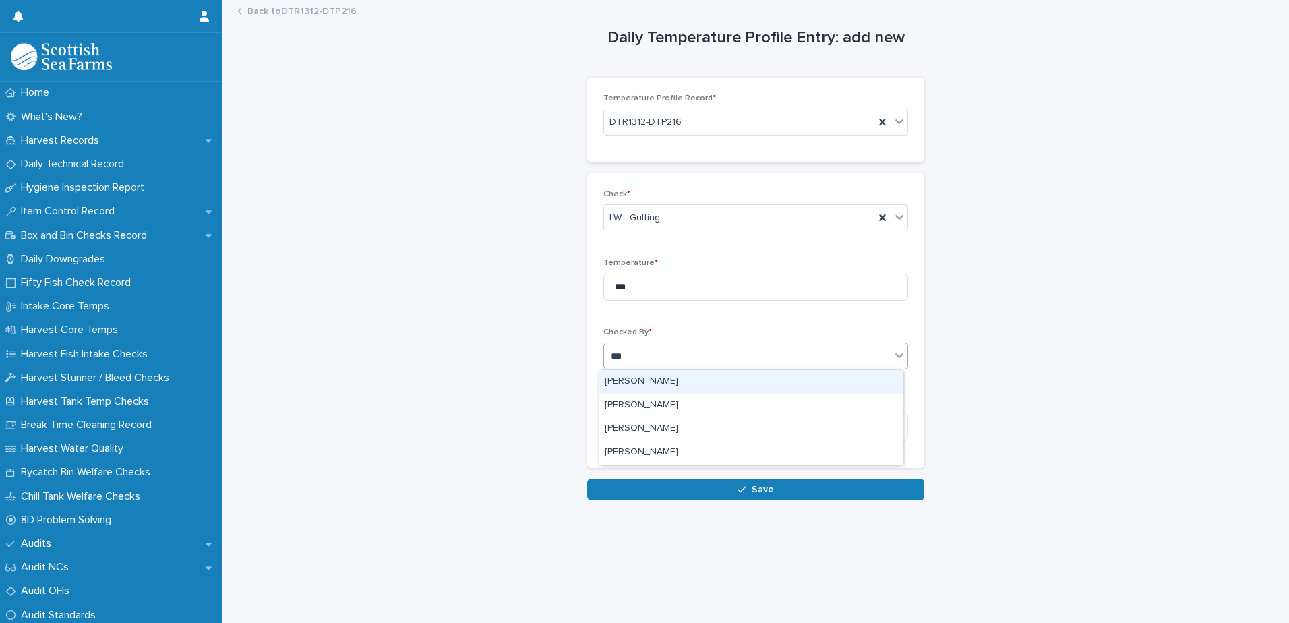
click at [657, 380] on div "[PERSON_NAME]" at bounding box center [750, 382] width 303 height 24
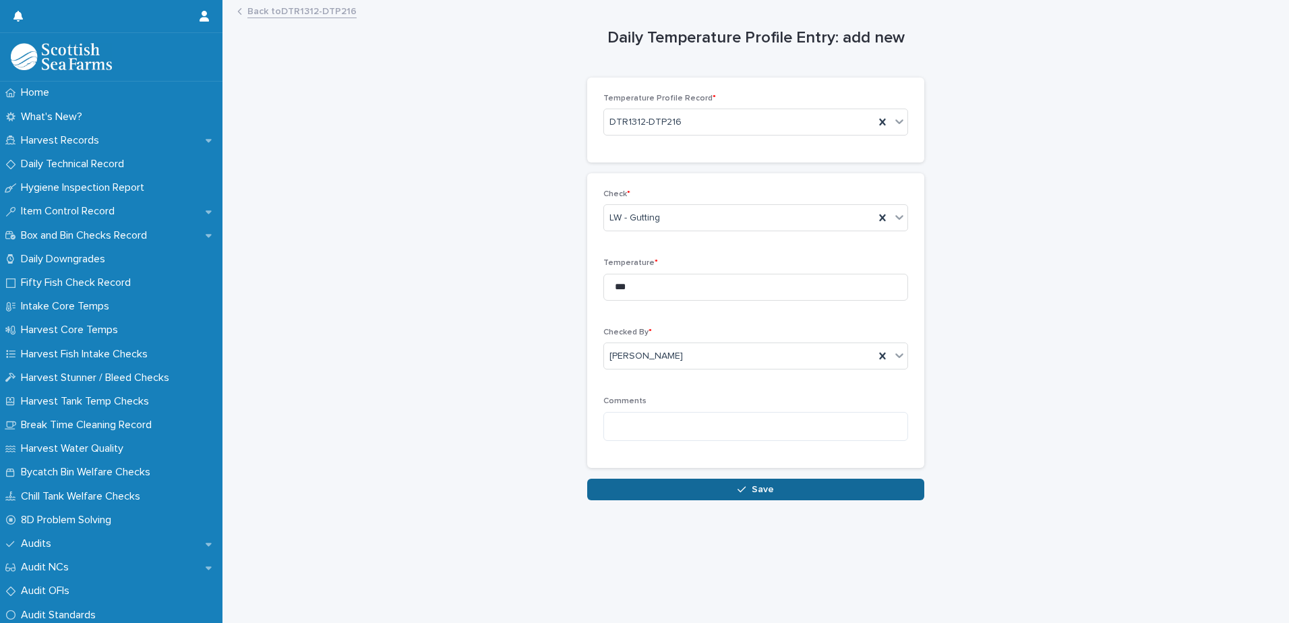
click at [636, 499] on button "Save" at bounding box center [755, 490] width 337 height 22
